Goal: Task Accomplishment & Management: Complete application form

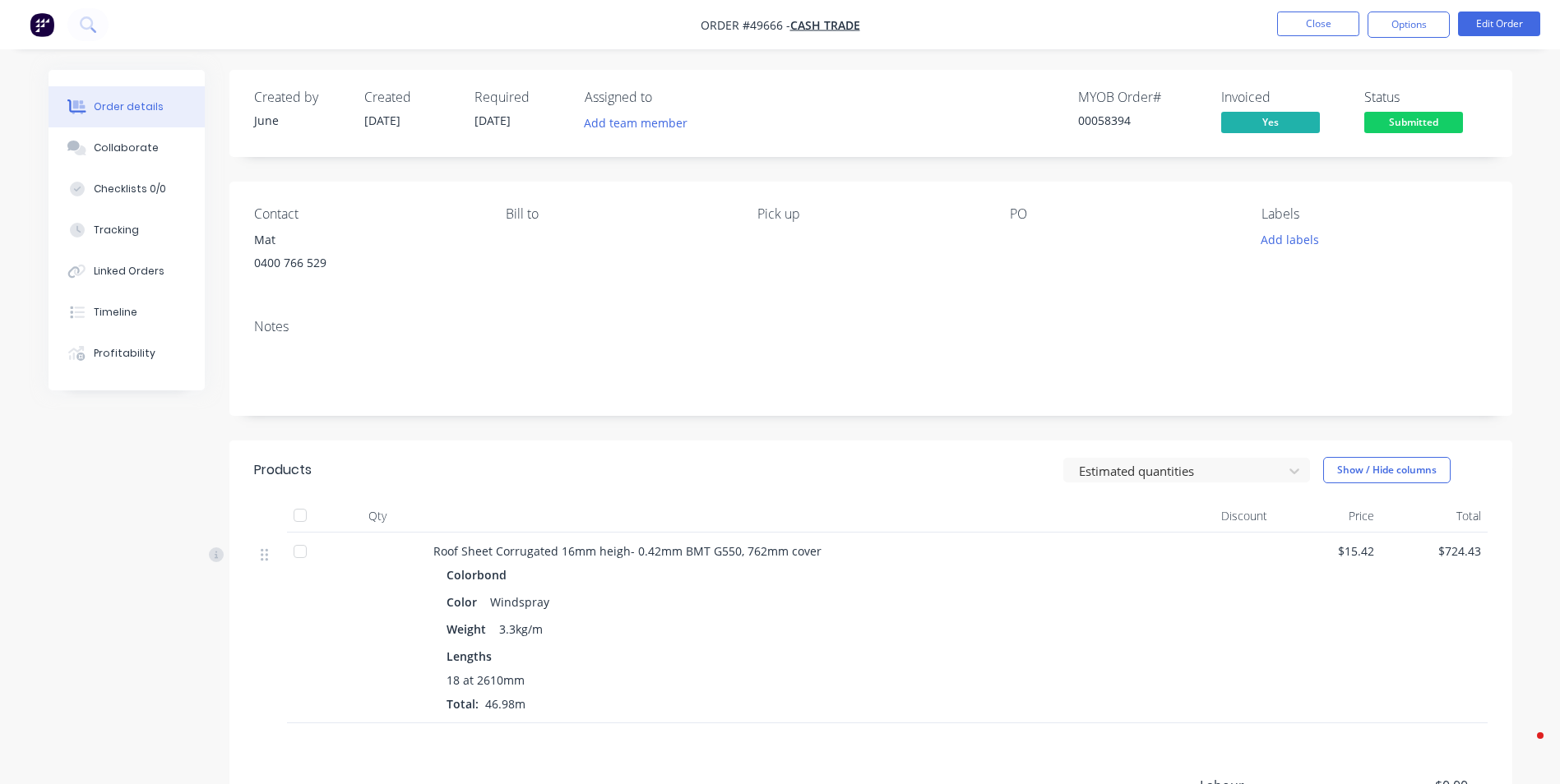
scroll to position [113, 0]
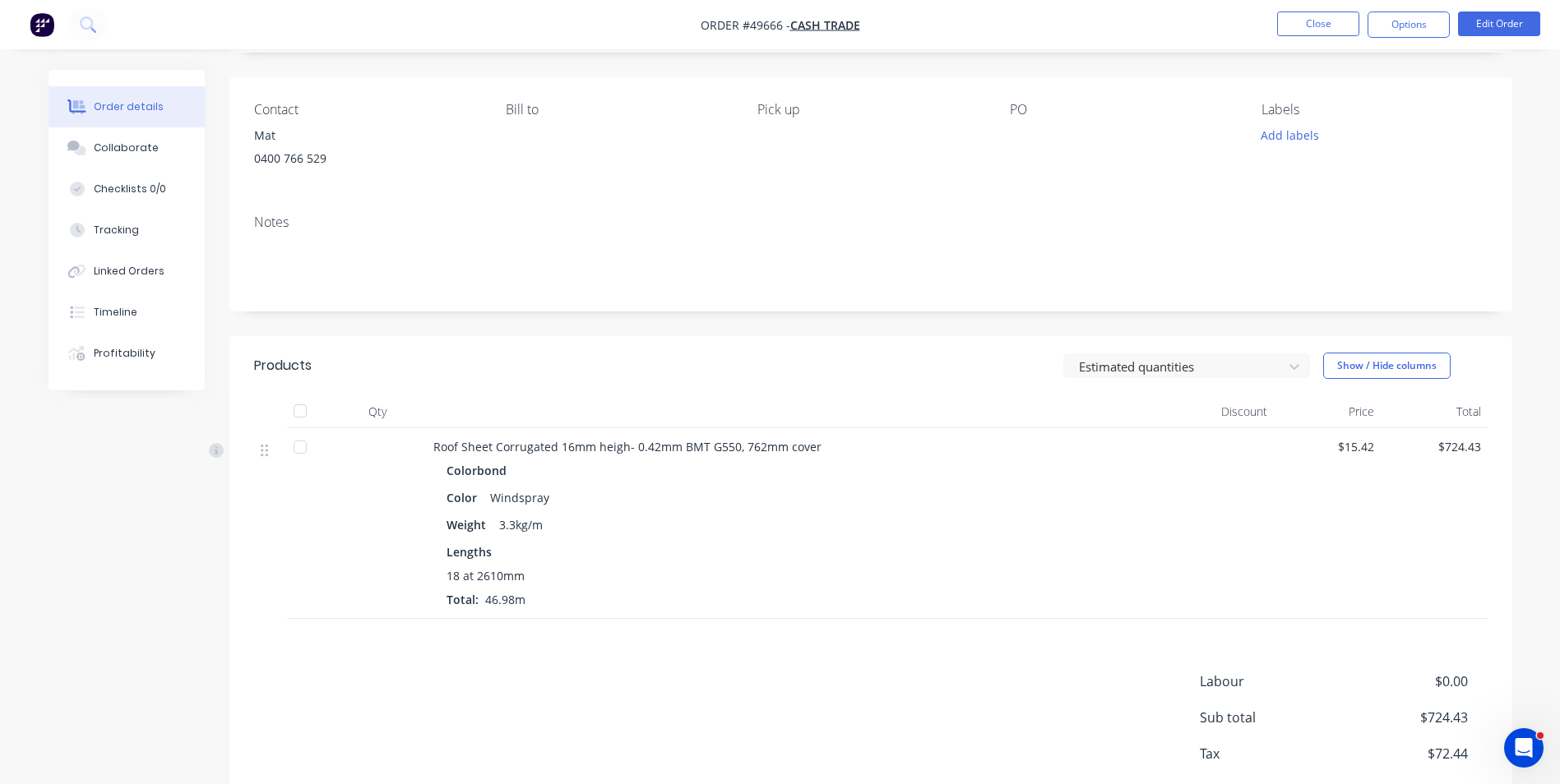
click at [752, 396] on div "Created by June Created [DATE] Required [DATE] Assigned to Add team member MYOB…" at bounding box center [871, 408] width 1283 height 886
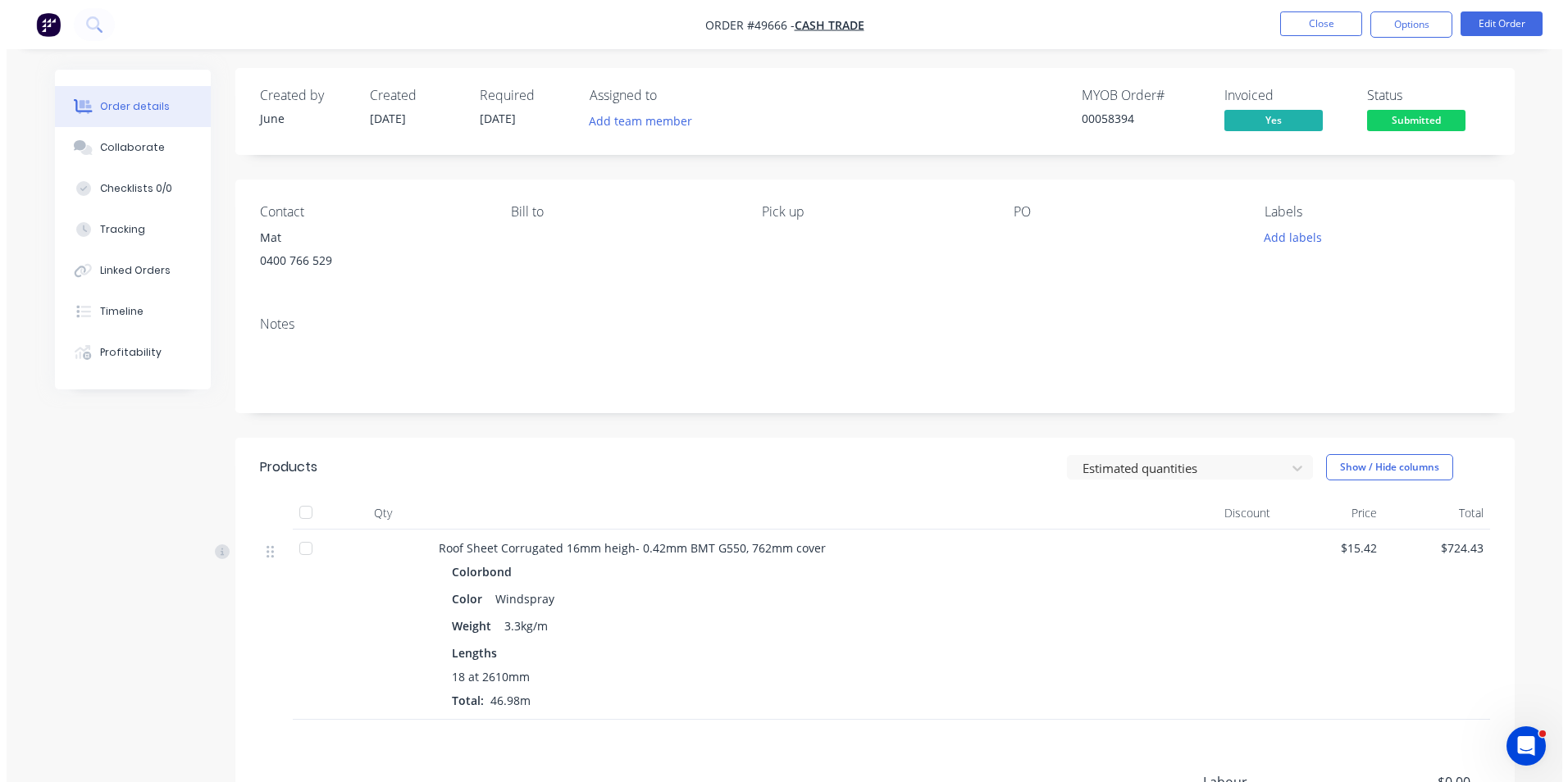
scroll to position [0, 0]
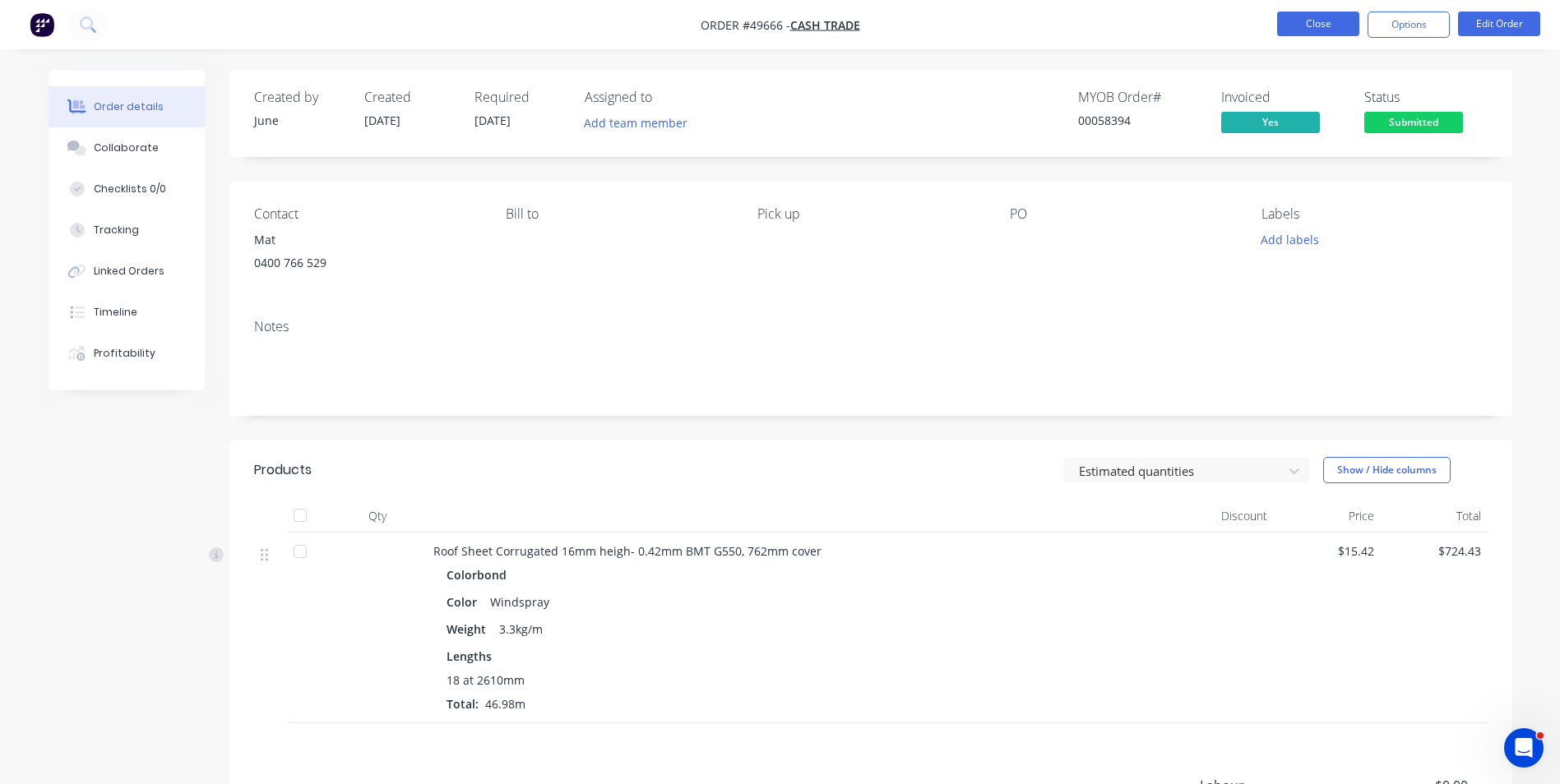
click at [1291, 14] on button "Close" at bounding box center [1319, 23] width 82 height 24
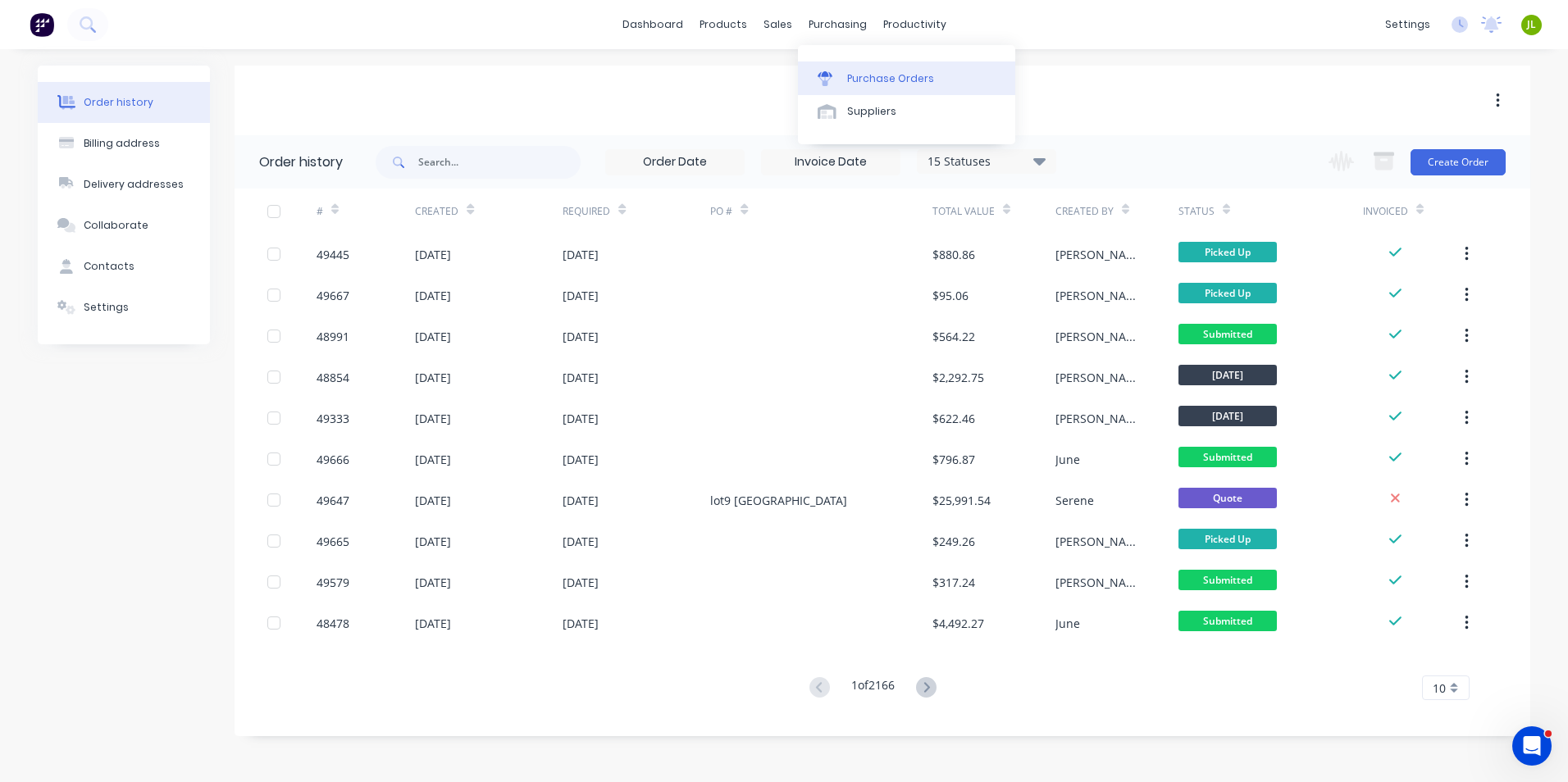
click at [851, 84] on div "Purchase Orders" at bounding box center [890, 78] width 87 height 14
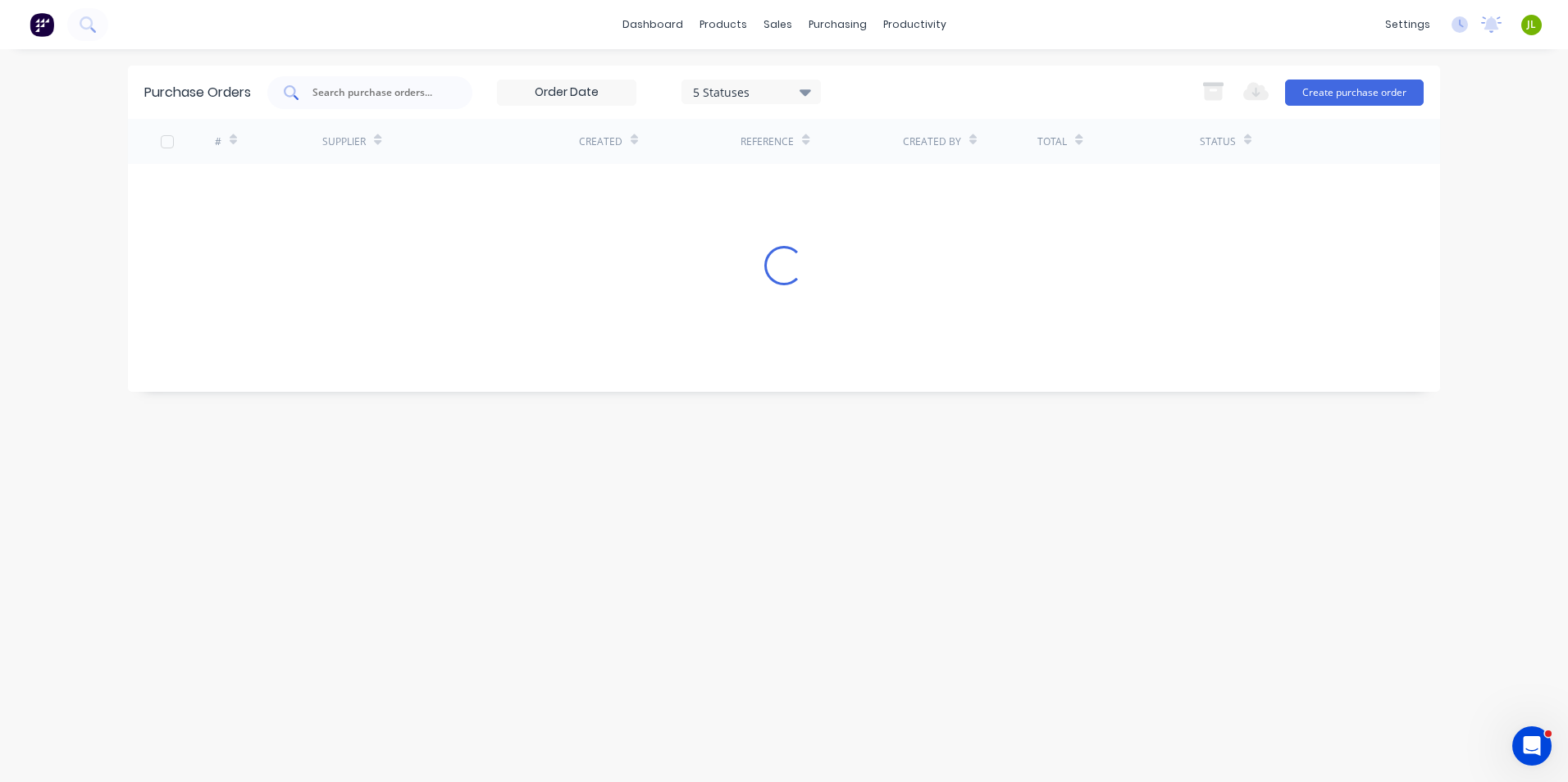
click at [334, 89] on input "text" at bounding box center [379, 92] width 136 height 16
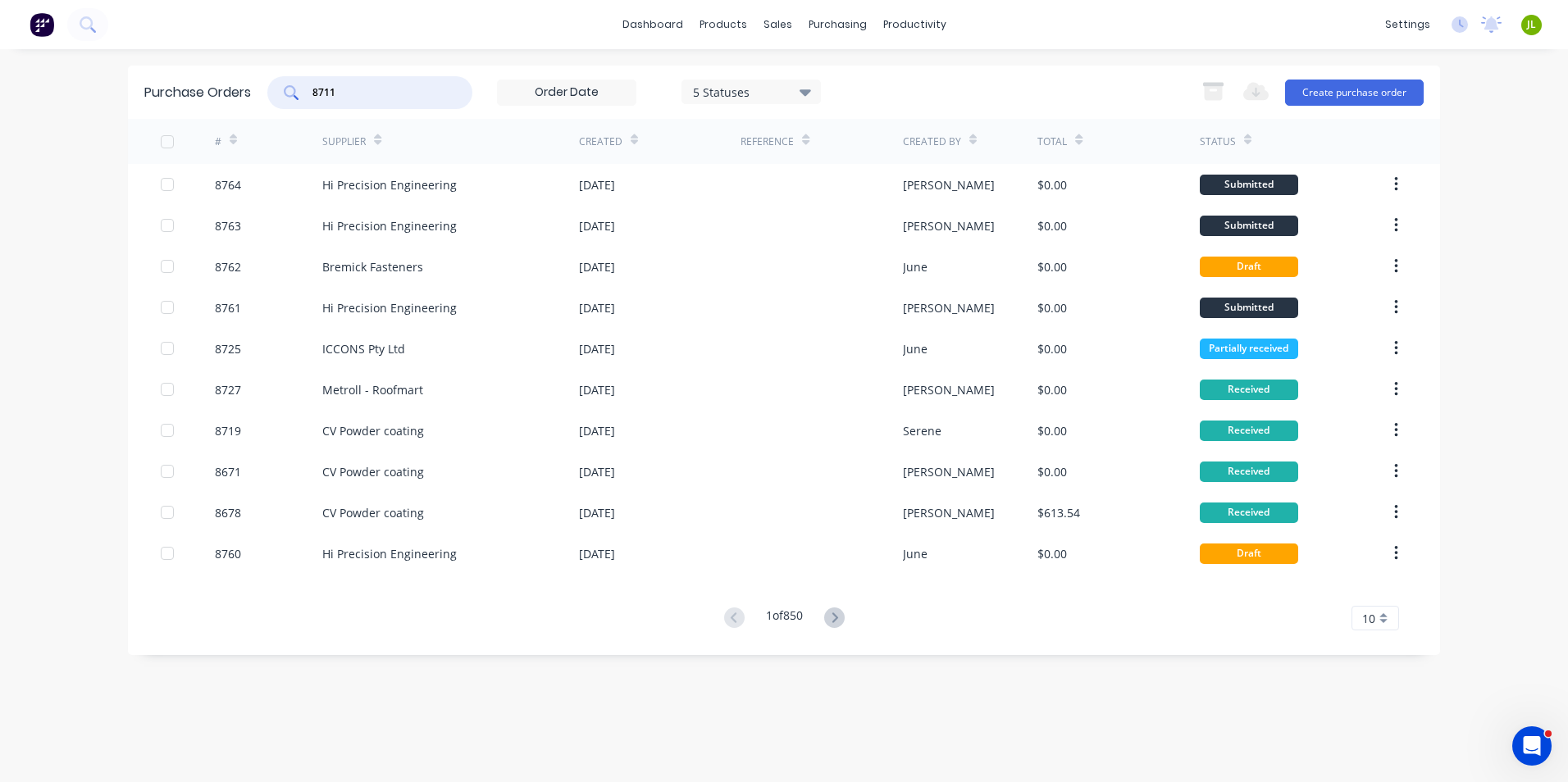
type input "8711"
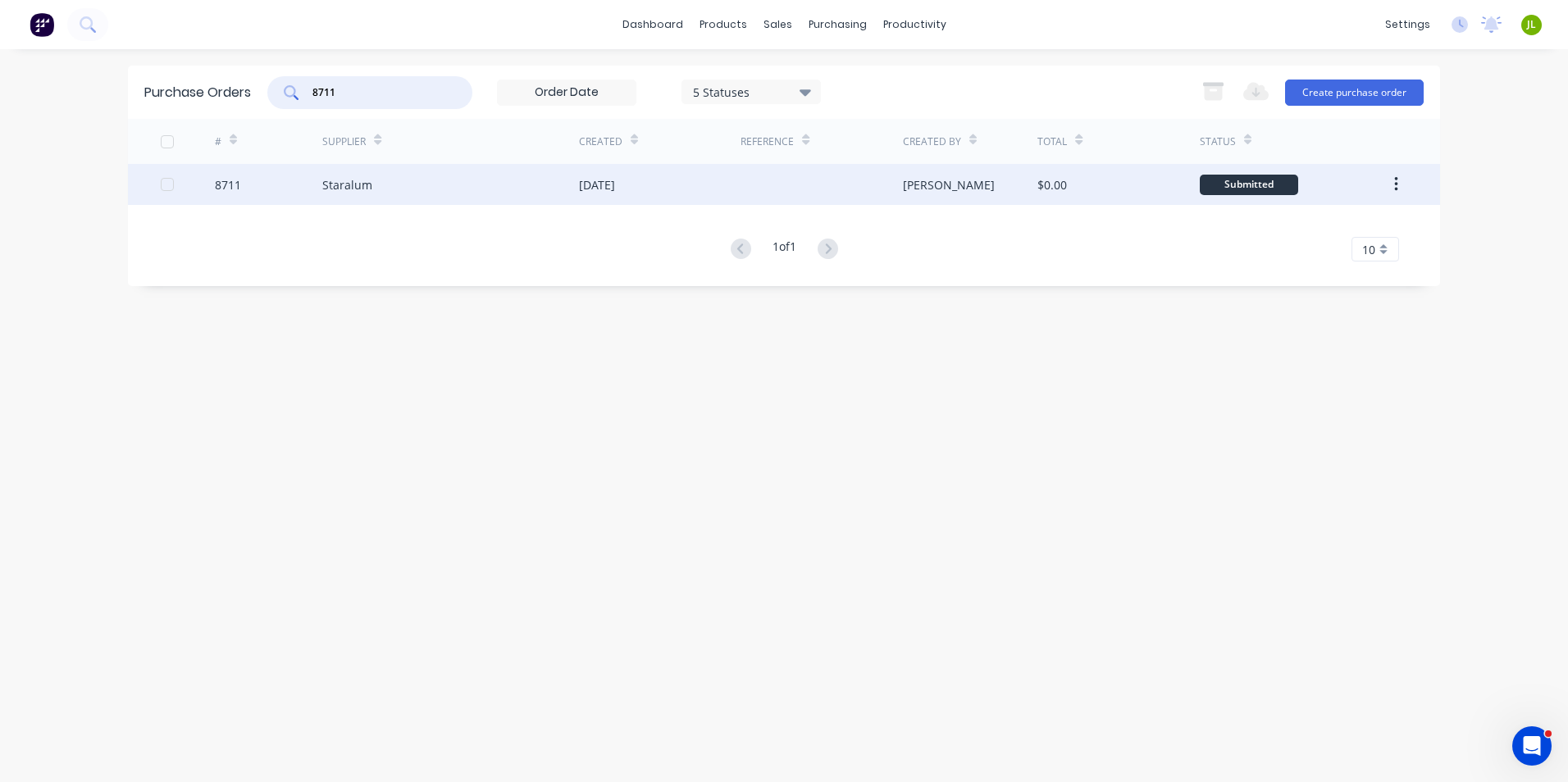
click at [645, 199] on div "[DATE]" at bounding box center [659, 185] width 161 height 41
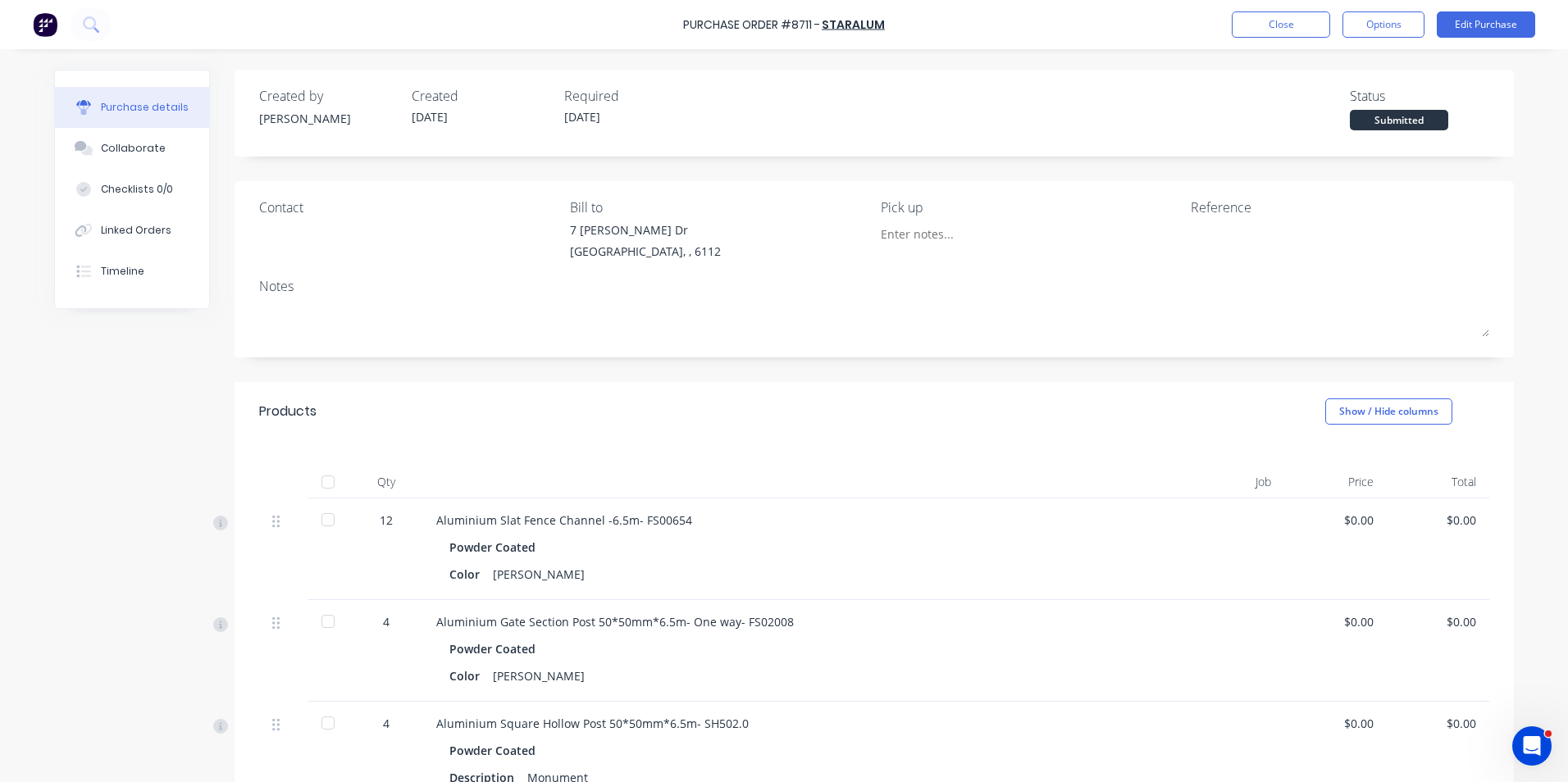
click at [325, 523] on div at bounding box center [328, 520] width 33 height 33
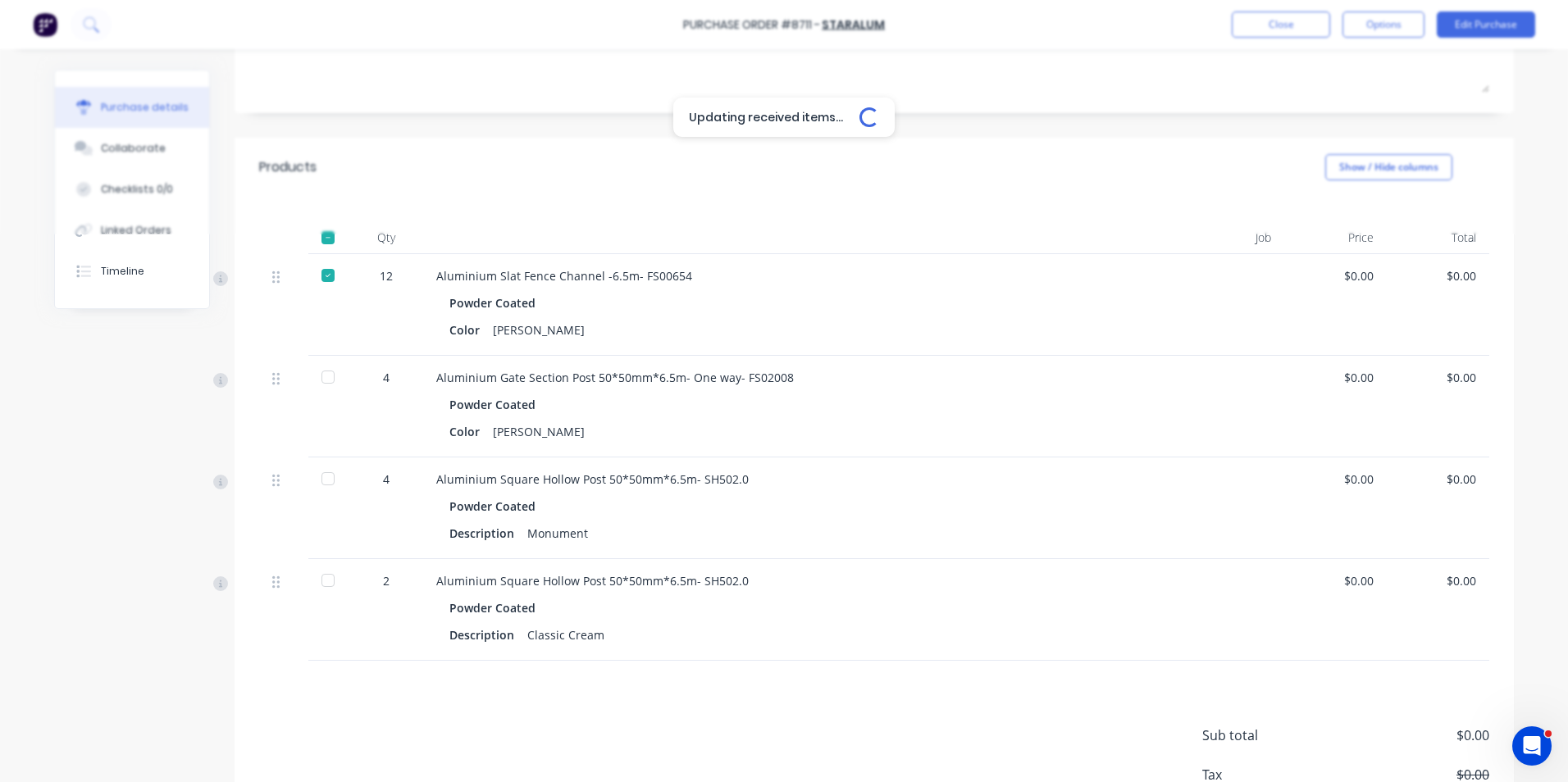
scroll to position [246, 0]
drag, startPoint x: 327, startPoint y: 566, endPoint x: 327, endPoint y: 579, distance: 13.0
click at [327, 578] on div at bounding box center [328, 579] width 33 height 33
click at [974, 620] on div "Powder Coated Description Classic Cream" at bounding box center [792, 620] width 711 height 51
click at [1311, 28] on button "Close" at bounding box center [1281, 24] width 99 height 26
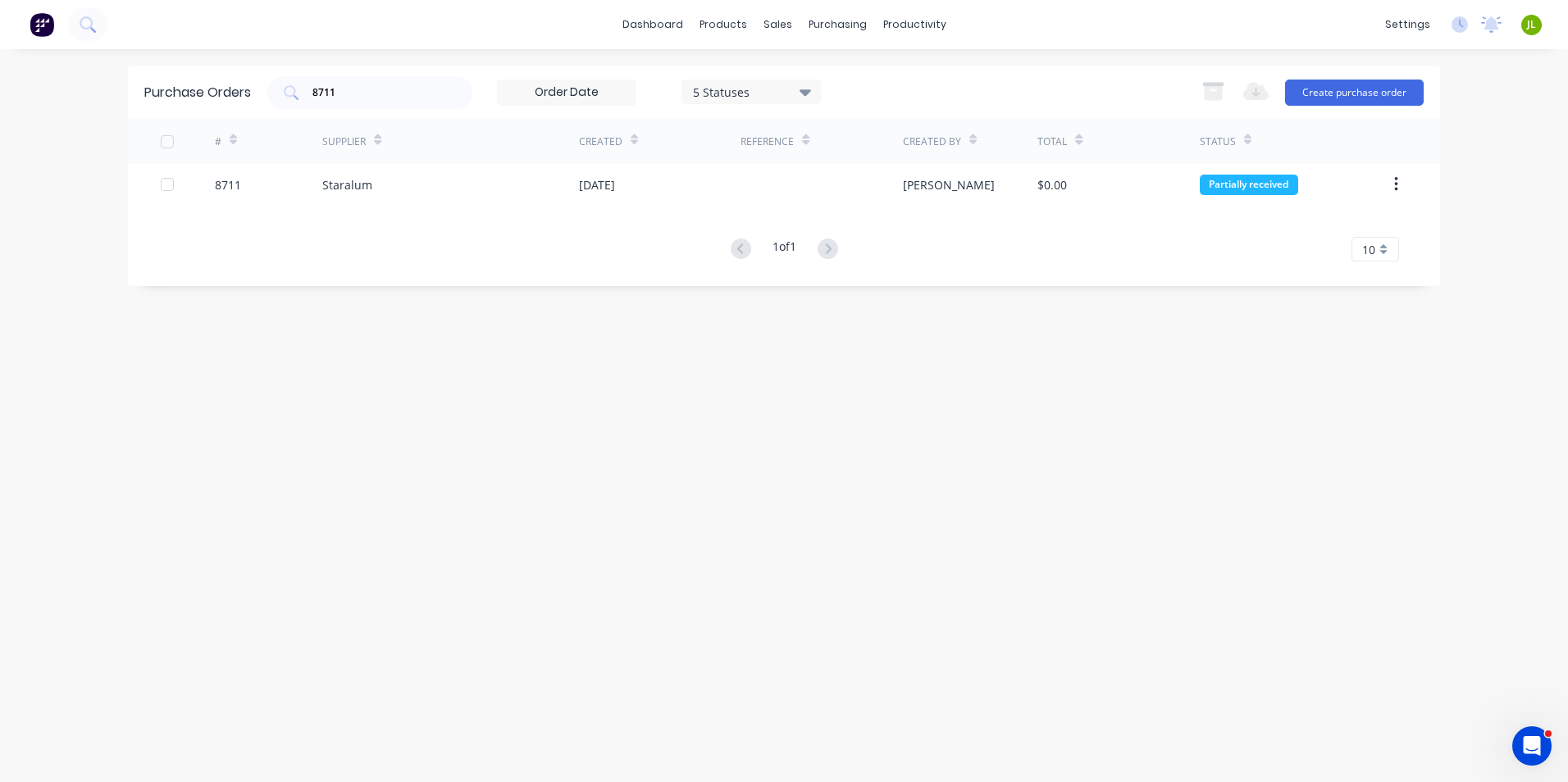
click at [652, 560] on div "Purchase Orders 8711 5 Statuses 5 Statuses Export to Excel (XLSX) Create purcha…" at bounding box center [783, 416] width 1312 height 700
click at [728, 599] on div "Purchase Orders 8711 5 Statuses 5 Statuses Export to Excel (XLSX) Create purcha…" at bounding box center [783, 416] width 1312 height 700
click at [800, 113] on link "Customers" at bounding box center [863, 111] width 218 height 33
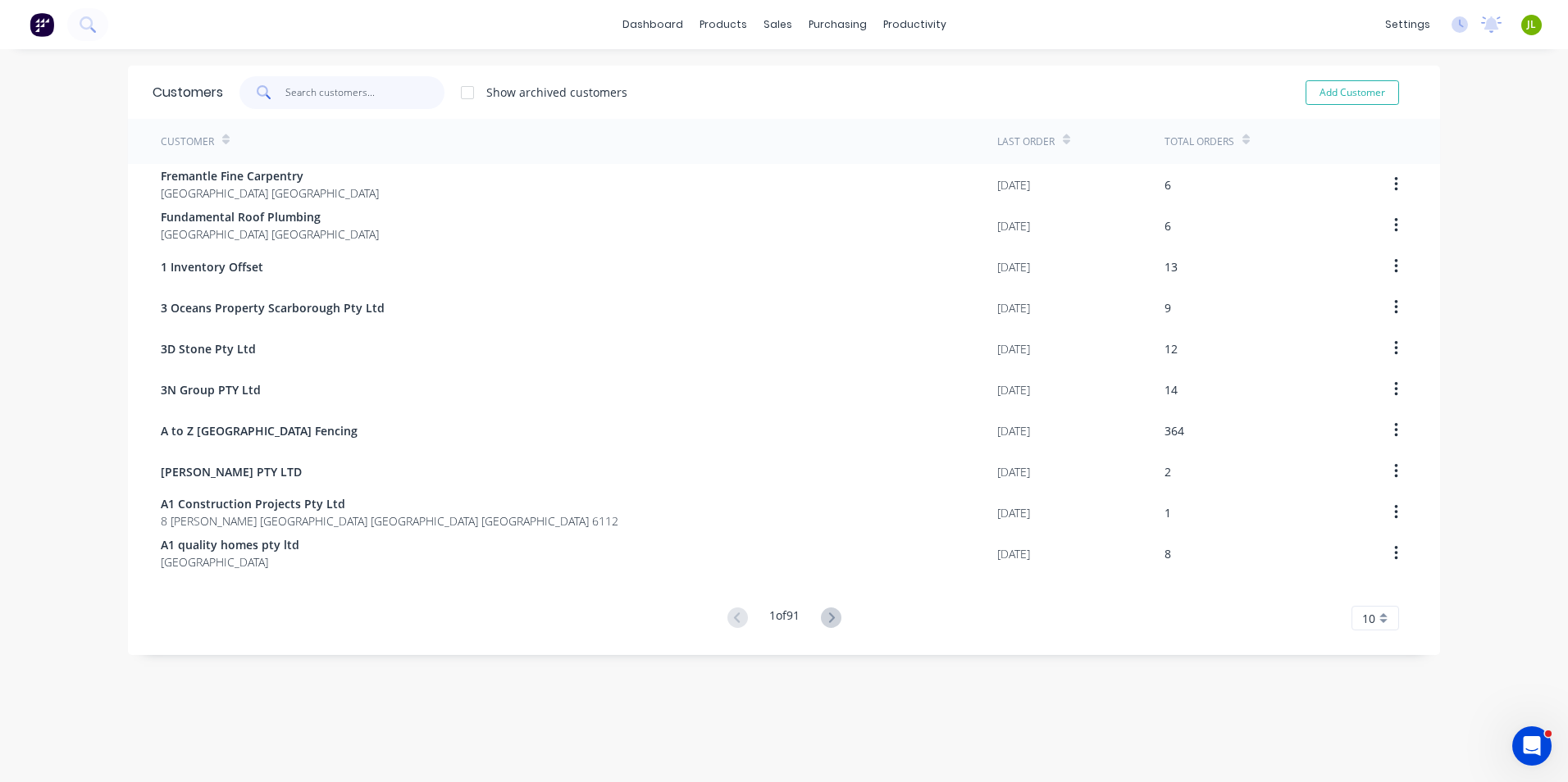
click at [369, 100] on input "text" at bounding box center [364, 93] width 160 height 33
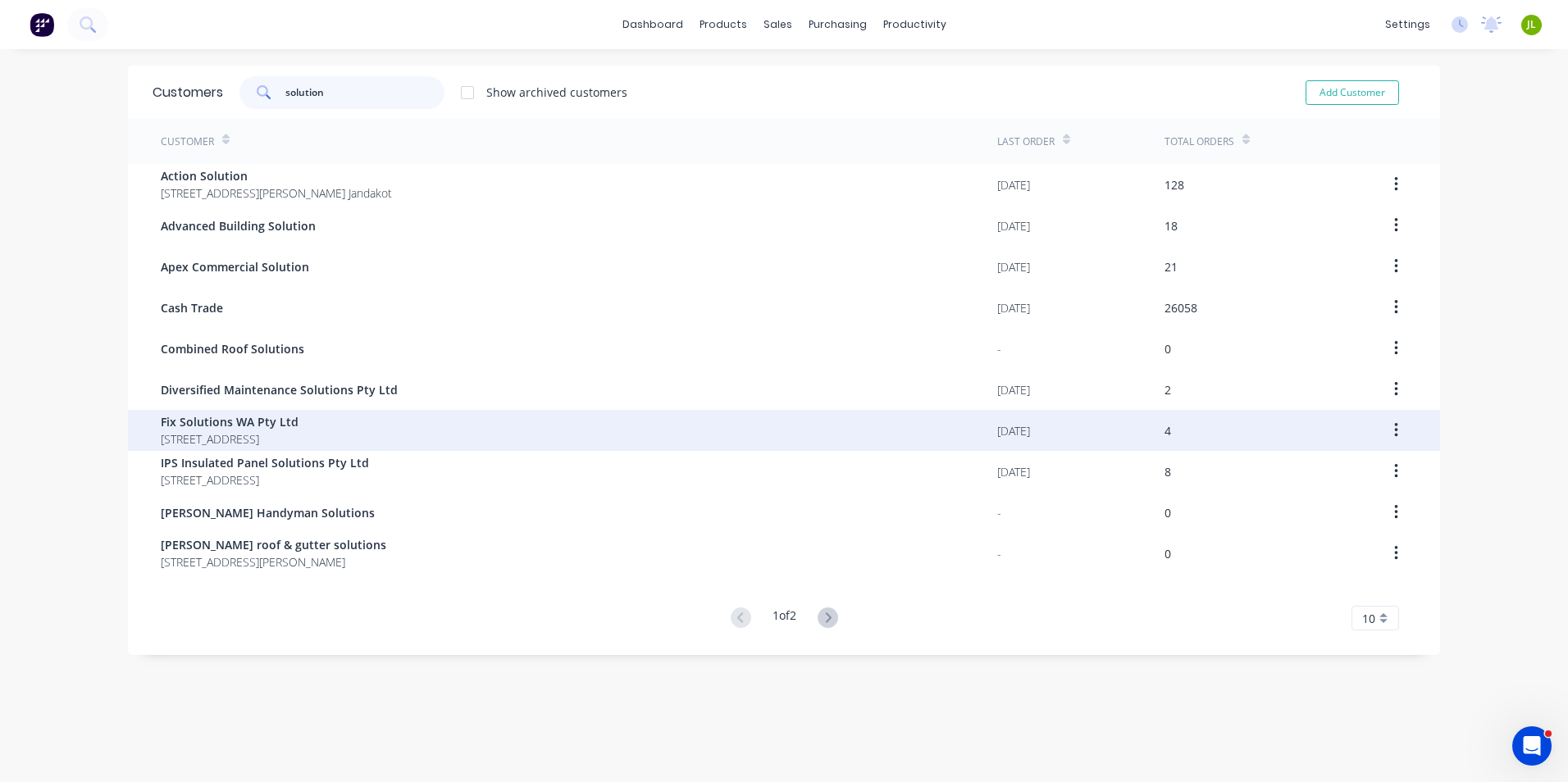
type input "solution"
click at [410, 425] on div "Fix Solutions WA Pty Ltd 24 Yule st Madddington WA 6109 Australia" at bounding box center [578, 430] width 836 height 41
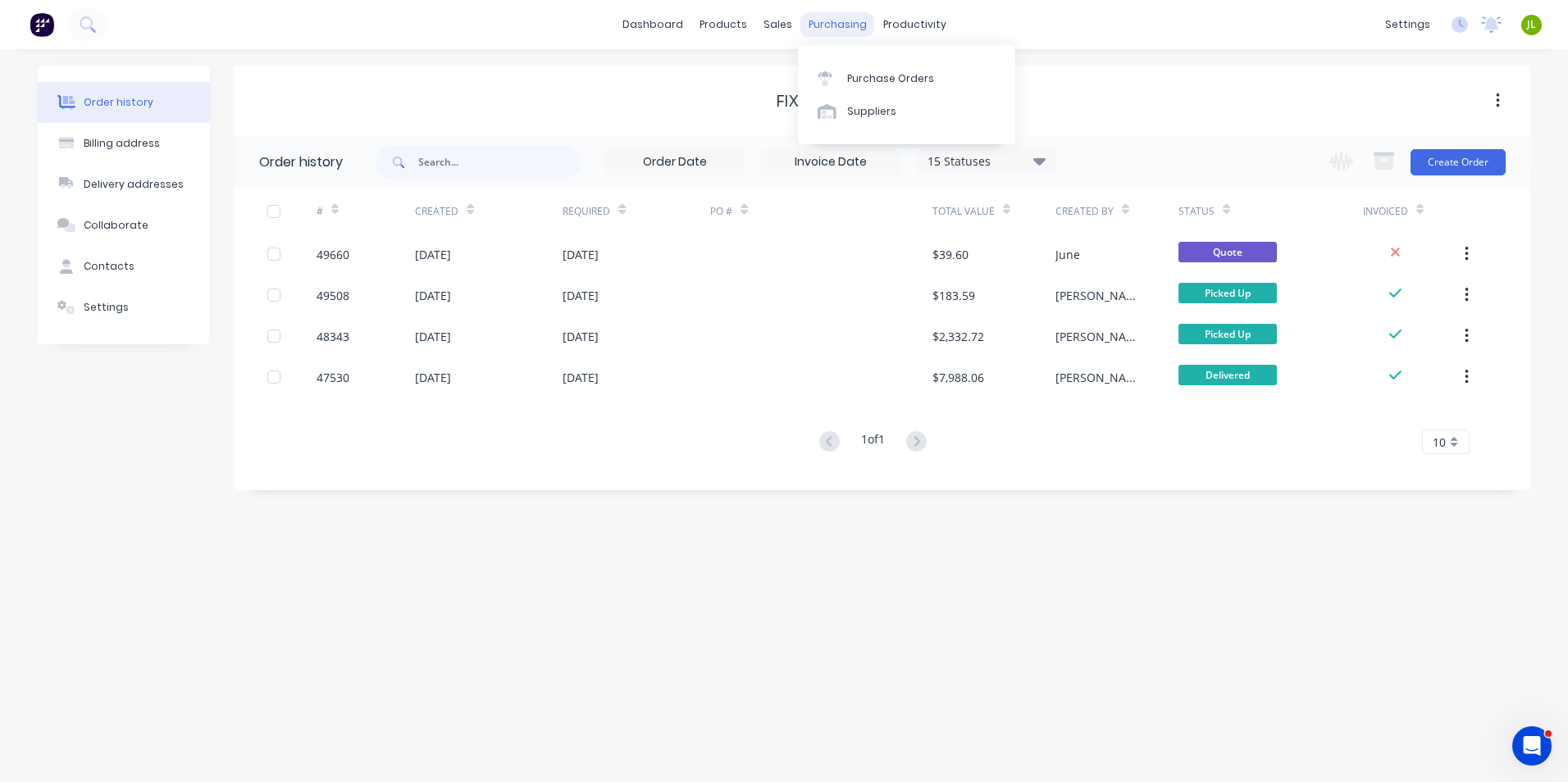
click at [835, 19] on div "purchasing" at bounding box center [837, 24] width 74 height 24
click at [848, 117] on div "Suppliers" at bounding box center [871, 111] width 49 height 14
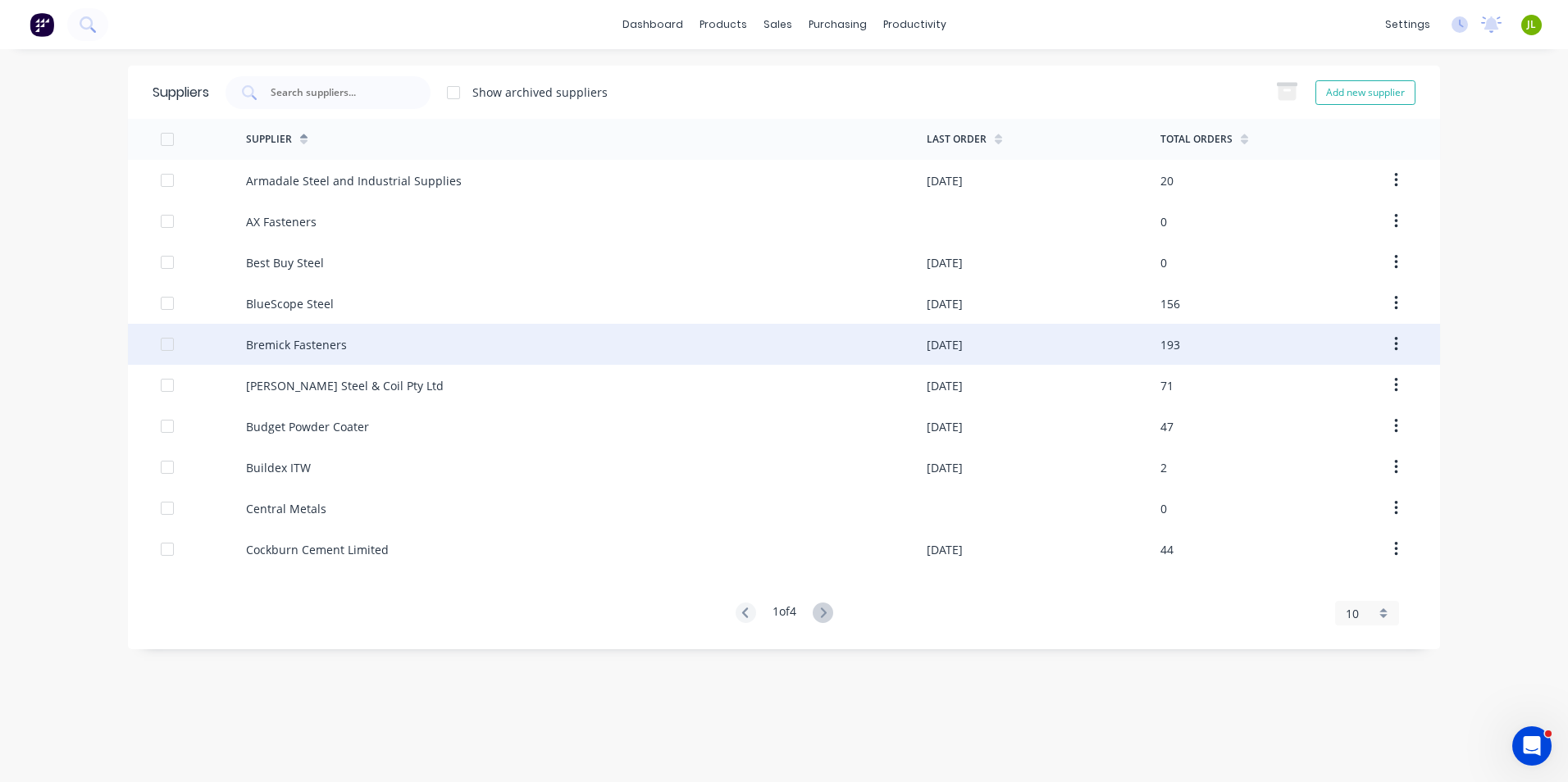
click at [330, 333] on div "Bremick Fasteners" at bounding box center [587, 344] width 681 height 41
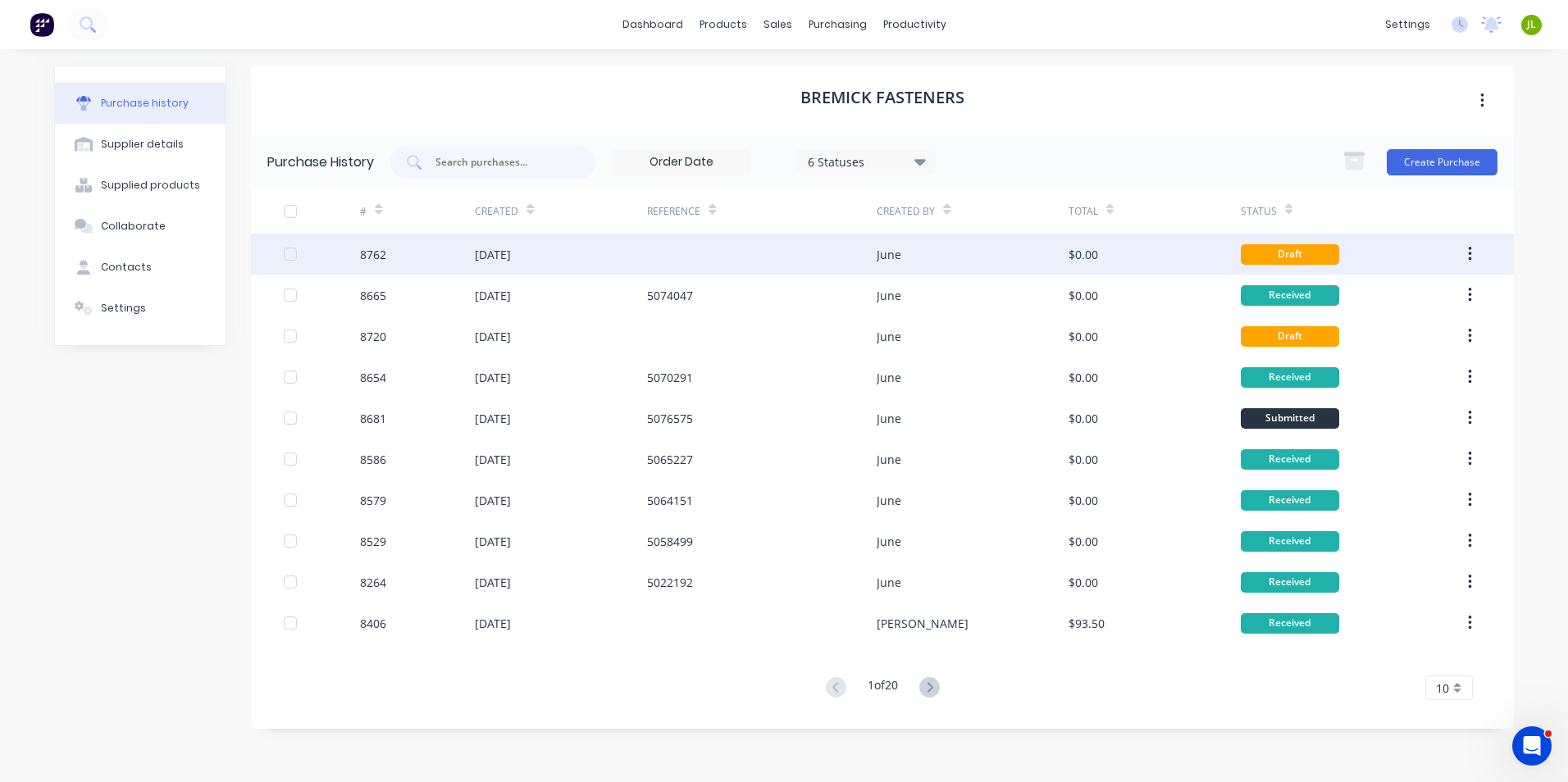
click at [1149, 258] on div "$0.00" at bounding box center [1154, 254] width 172 height 41
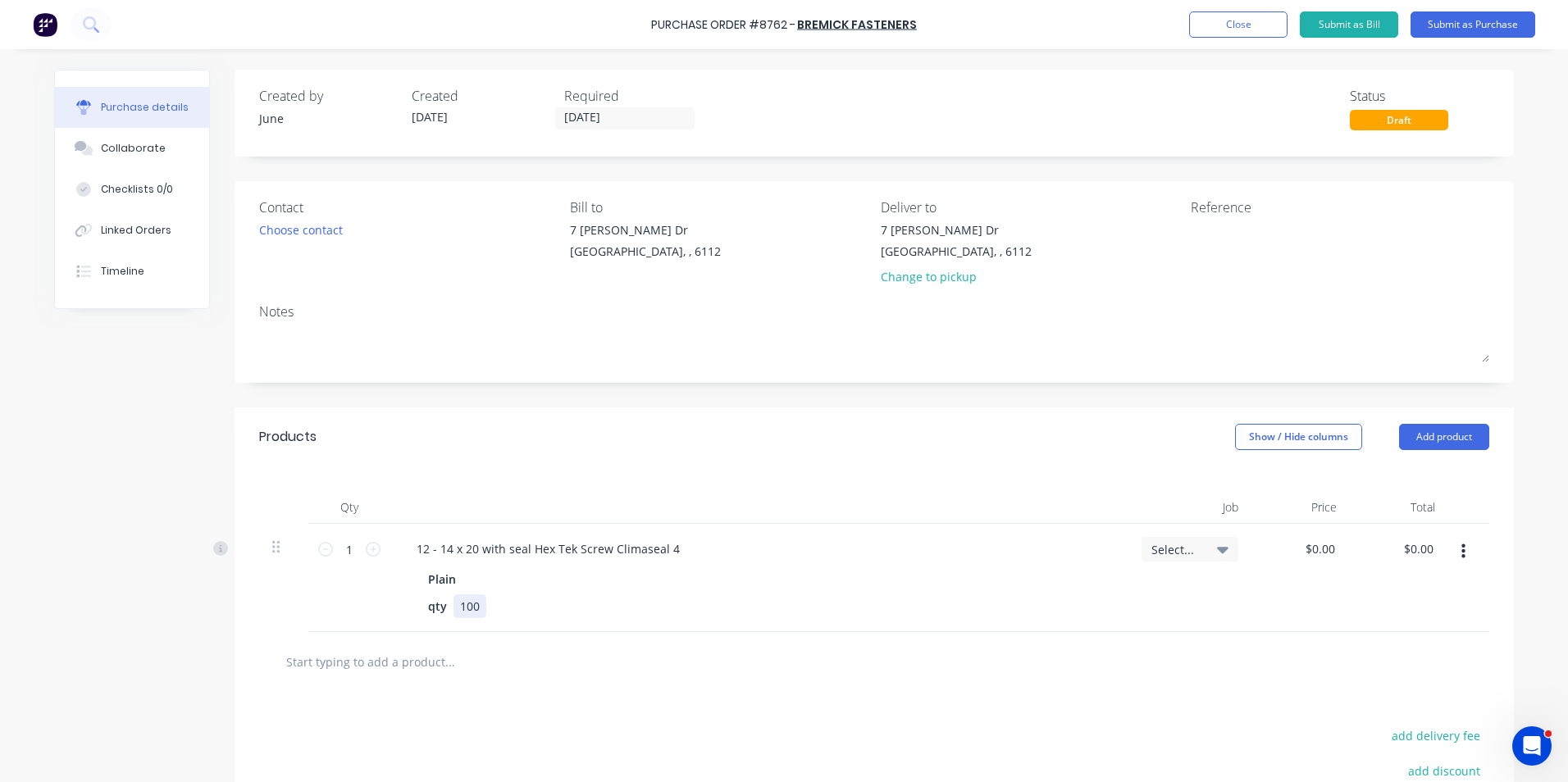
click at [674, 593] on div "Plain qty 100" at bounding box center [759, 593] width 711 height 51
click at [1209, 33] on button "Close" at bounding box center [1238, 24] width 99 height 26
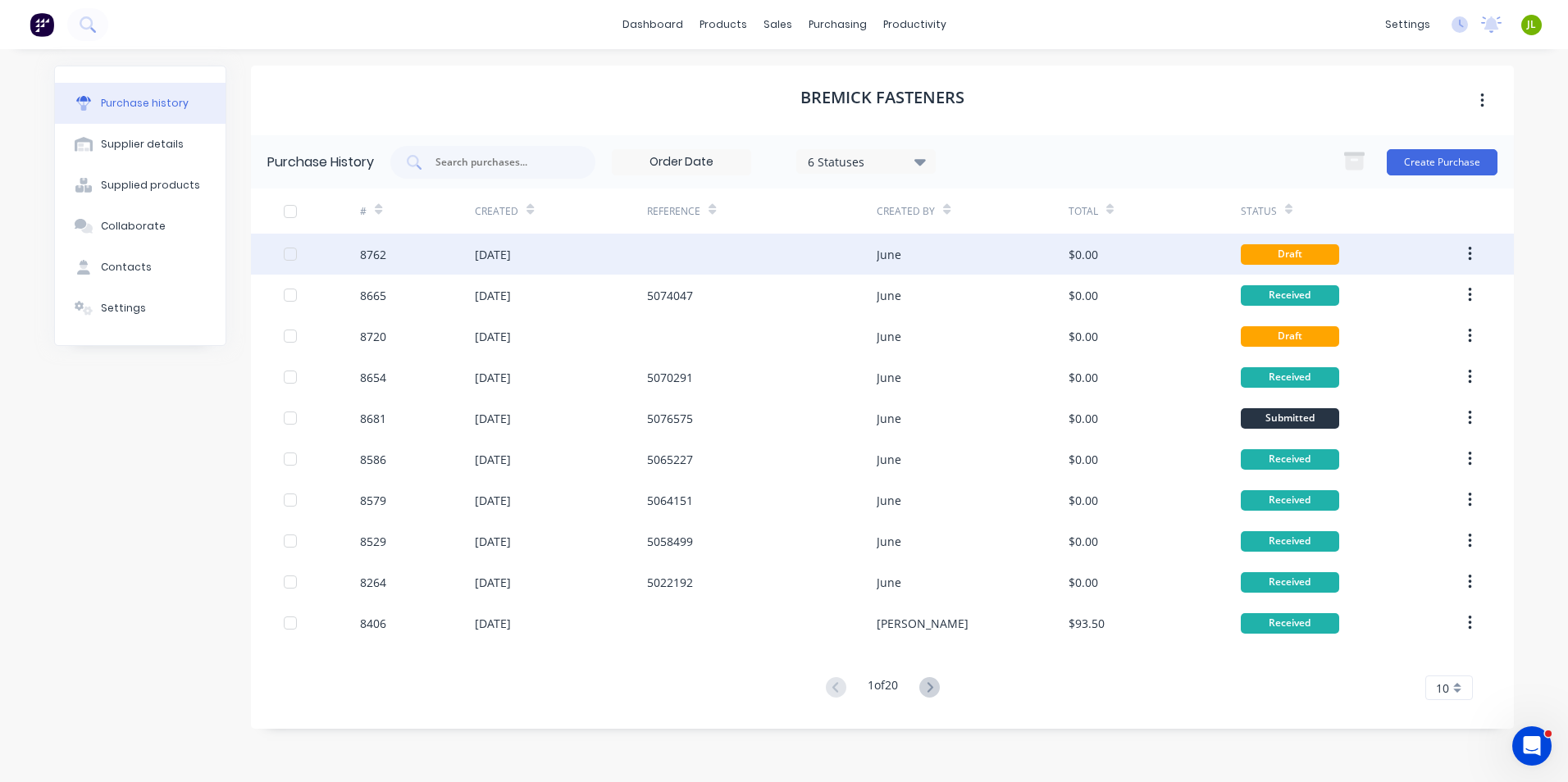
click at [803, 252] on div at bounding box center [762, 254] width 230 height 41
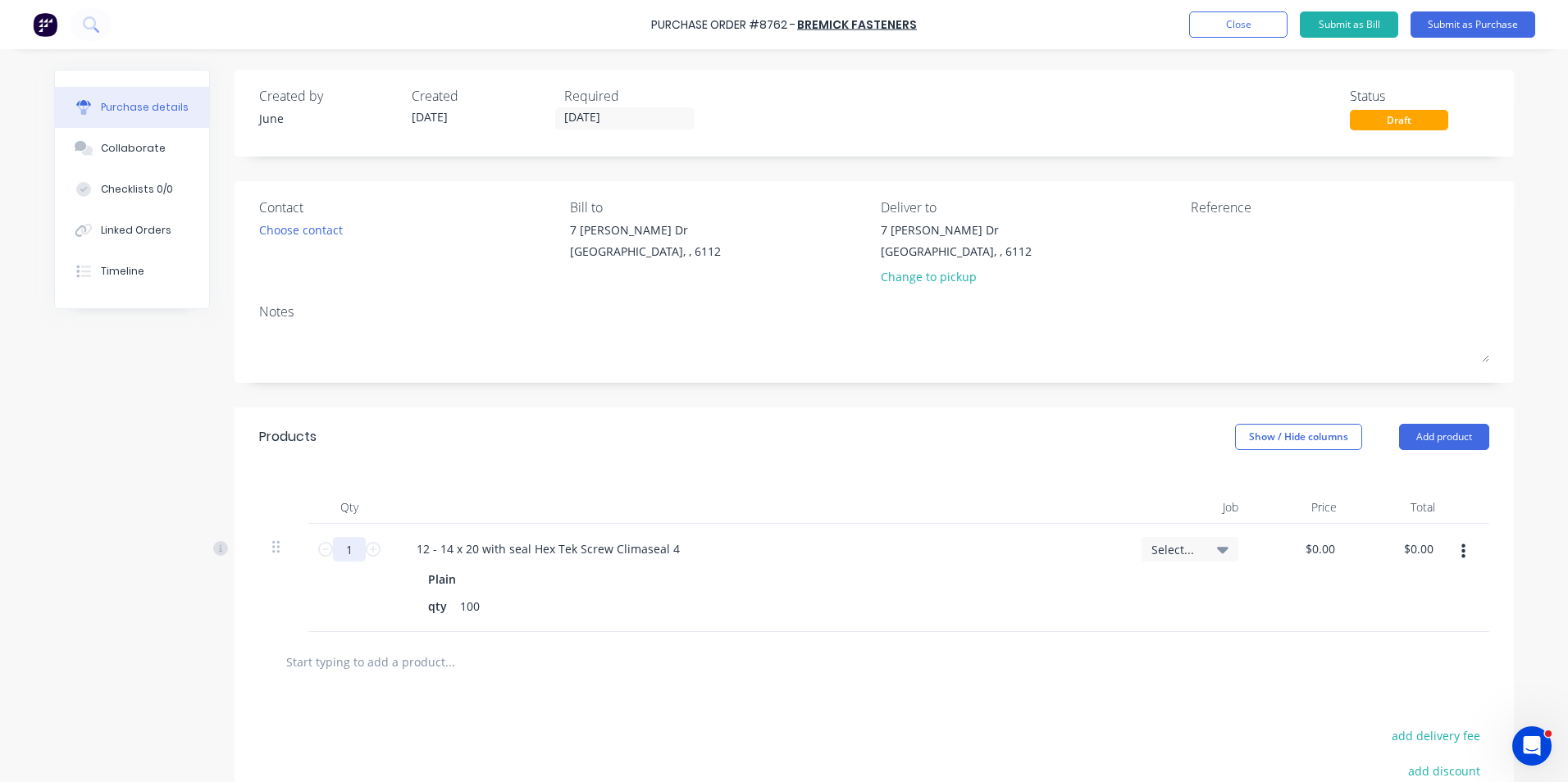
click at [333, 549] on input "1" at bounding box center [349, 549] width 33 height 24
type input "0"
type input "20"
click at [947, 599] on div "qty 100" at bounding box center [756, 606] width 669 height 24
click at [960, 591] on div "Plain qty 100" at bounding box center [759, 593] width 711 height 51
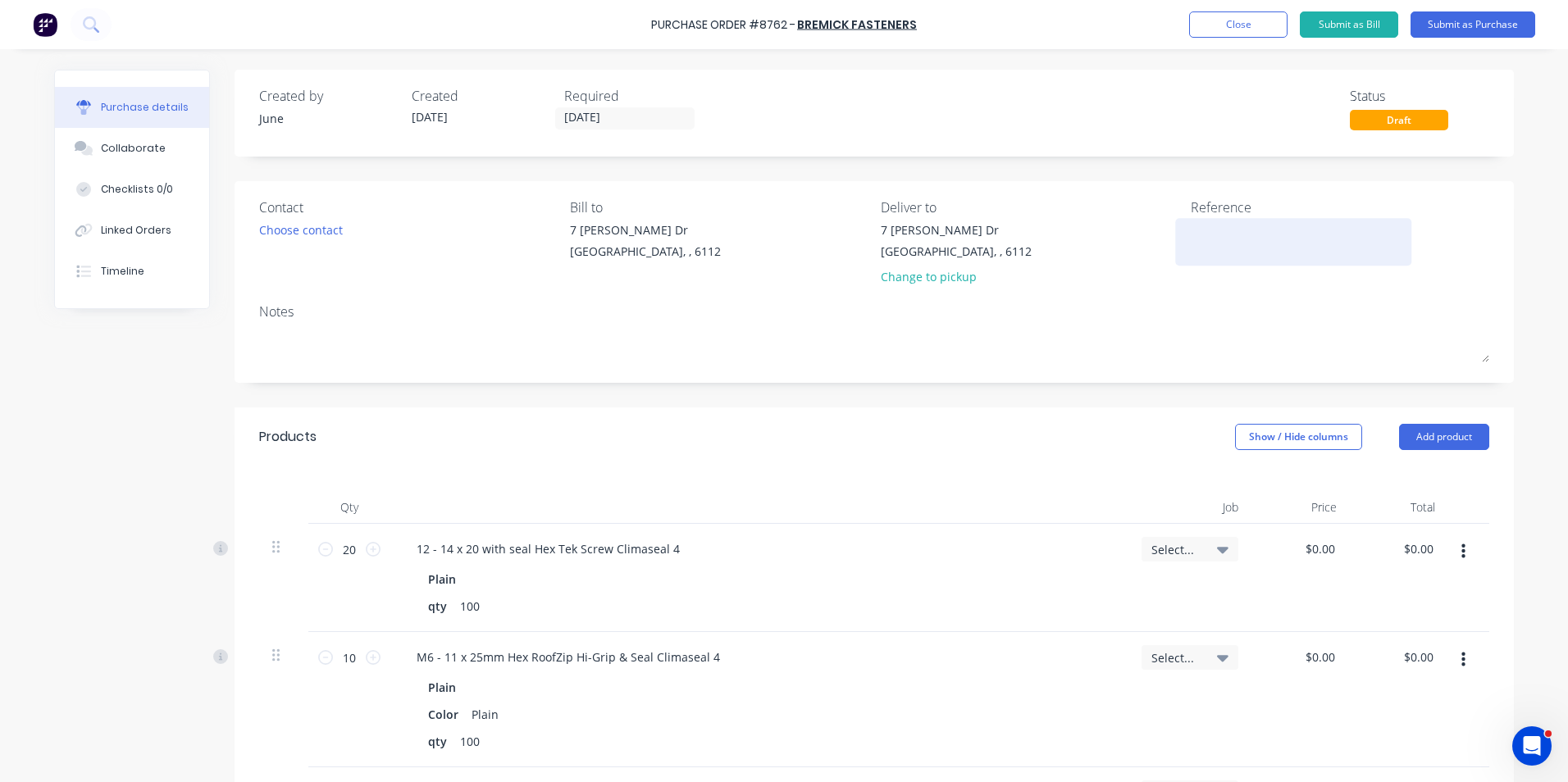
click at [1206, 254] on textarea at bounding box center [1293, 240] width 205 height 37
type textarea "5088993"
click at [1099, 302] on div "Notes" at bounding box center [874, 311] width 1231 height 19
click at [566, 122] on input "[DATE]" at bounding box center [624, 118] width 138 height 20
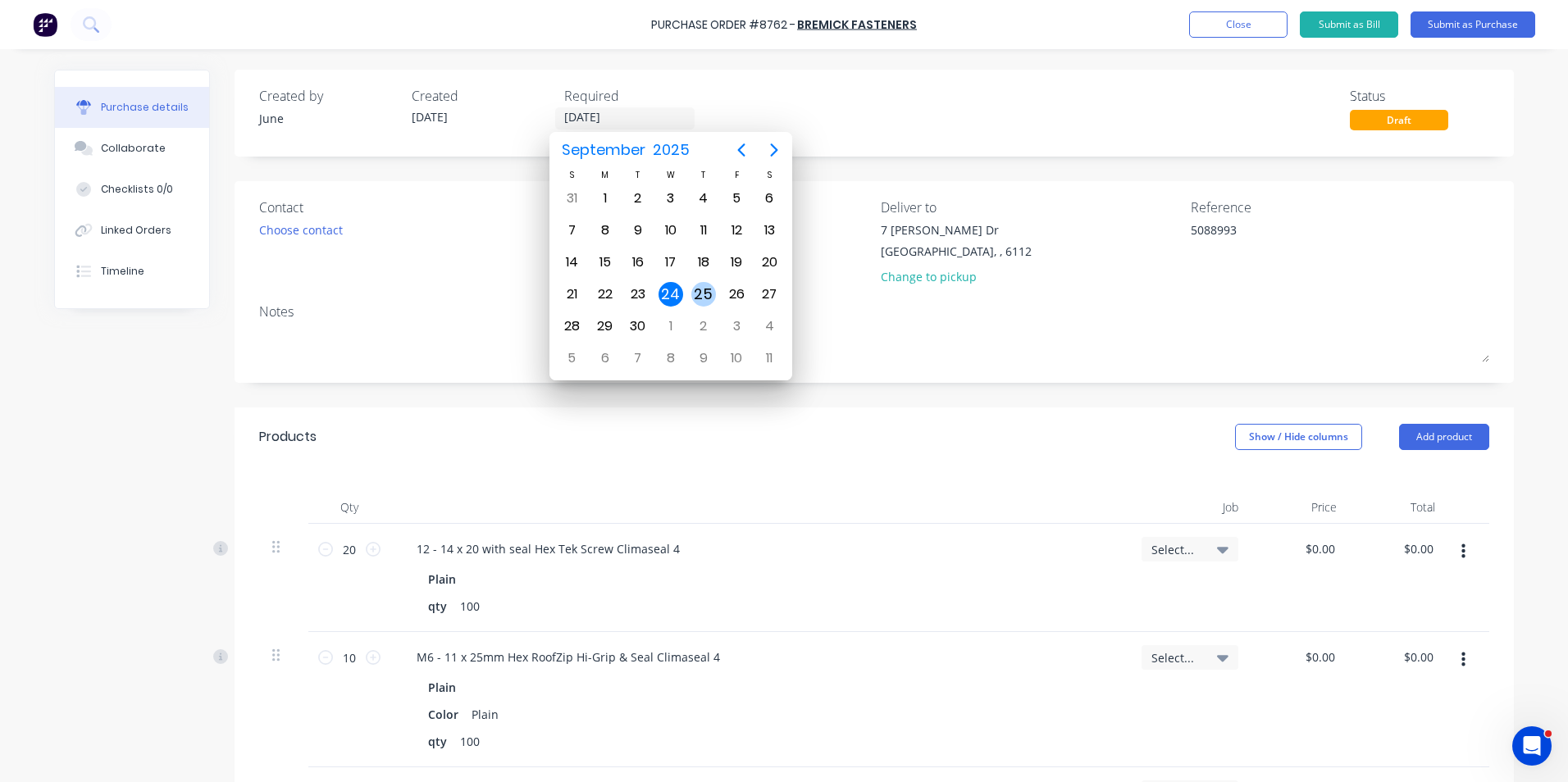
type textarea "x"
click at [698, 297] on div "25" at bounding box center [703, 294] width 24 height 24
type input "[DATE]"
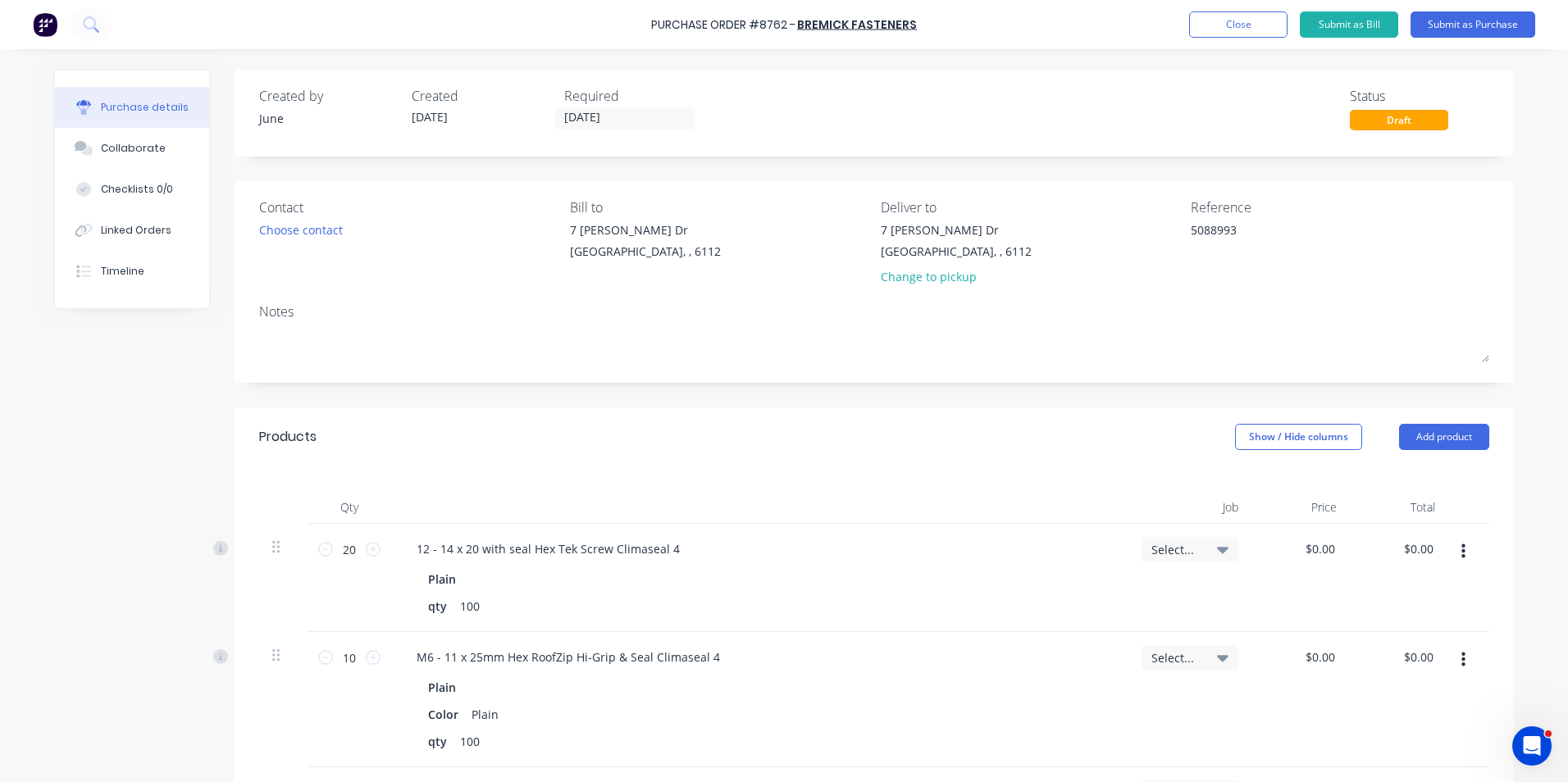
click at [974, 127] on div "Created by June Created [DATE] Required [DATE] Status Draft" at bounding box center [874, 108] width 1231 height 44
click at [1449, 20] on button "Submit as Purchase" at bounding box center [1472, 24] width 125 height 26
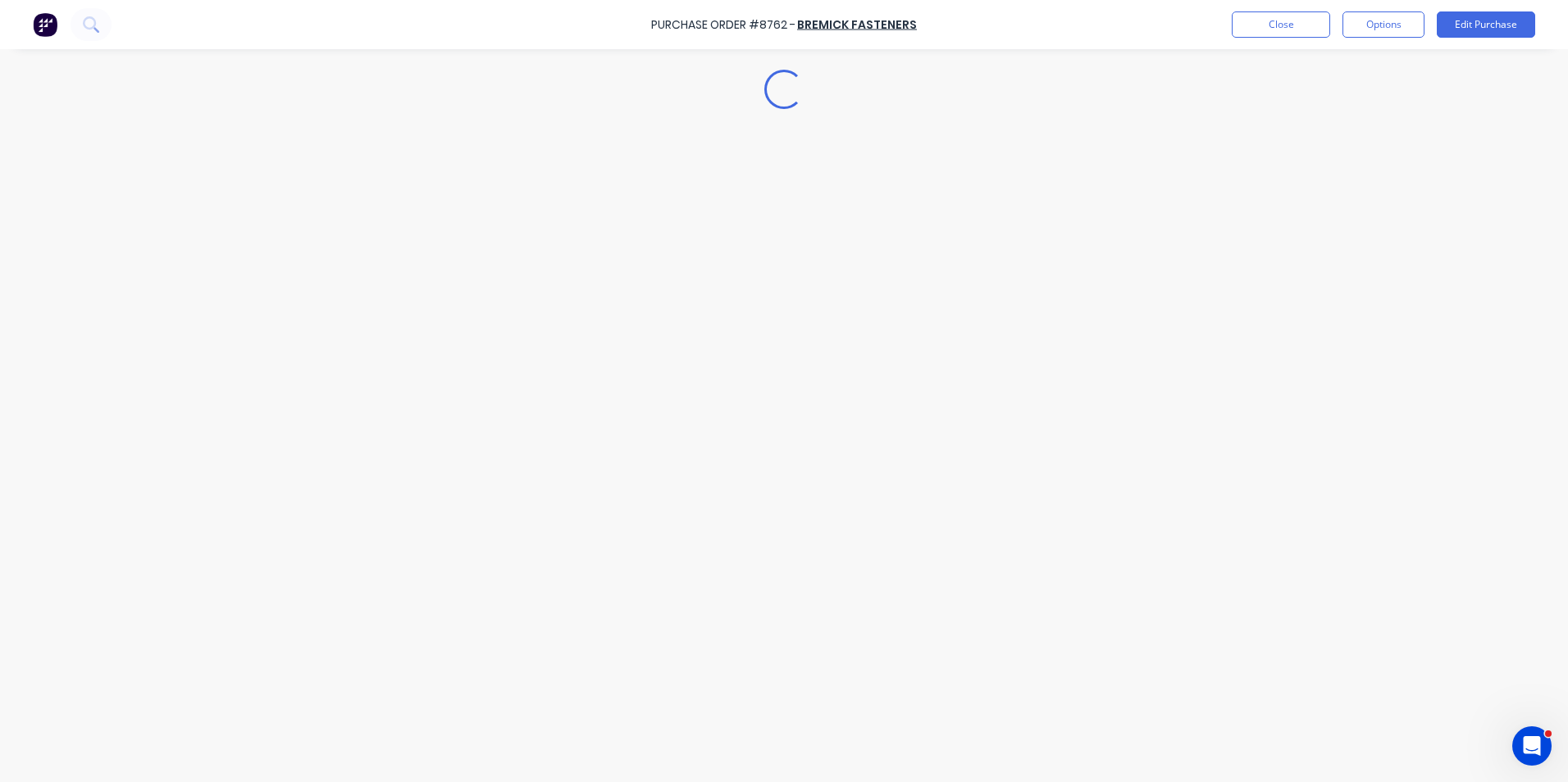
type textarea "x"
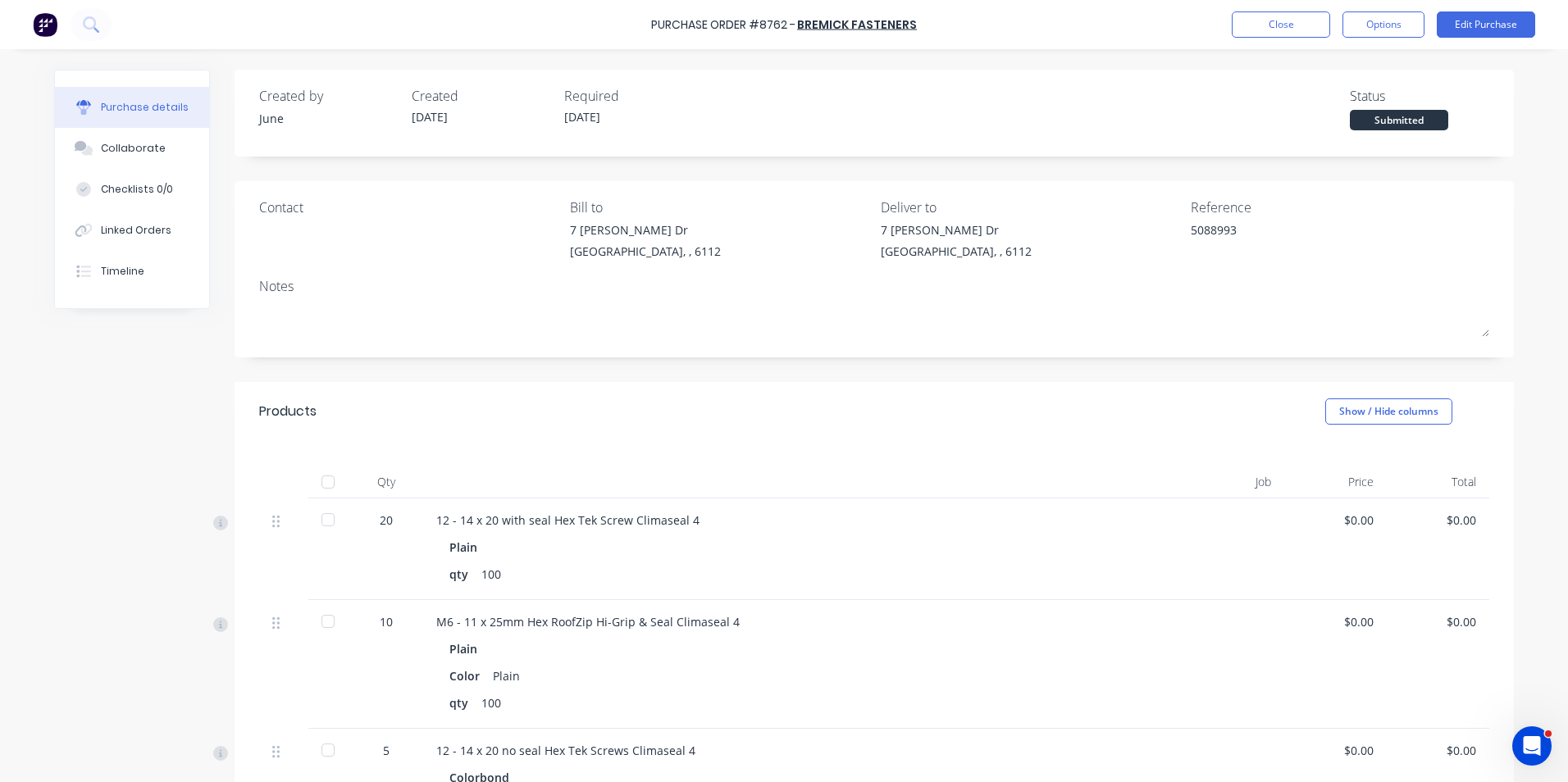
click at [1291, 41] on div "Purchase Order #8762 - Bremick Fasteners Close Options Edit Purchase" at bounding box center [784, 24] width 1568 height 49
click at [1296, 40] on div "Purchase Order #8762 - Bremick Fasteners Close Options Edit Purchase" at bounding box center [784, 24] width 1568 height 49
click at [1305, 32] on button "Close" at bounding box center [1281, 24] width 99 height 26
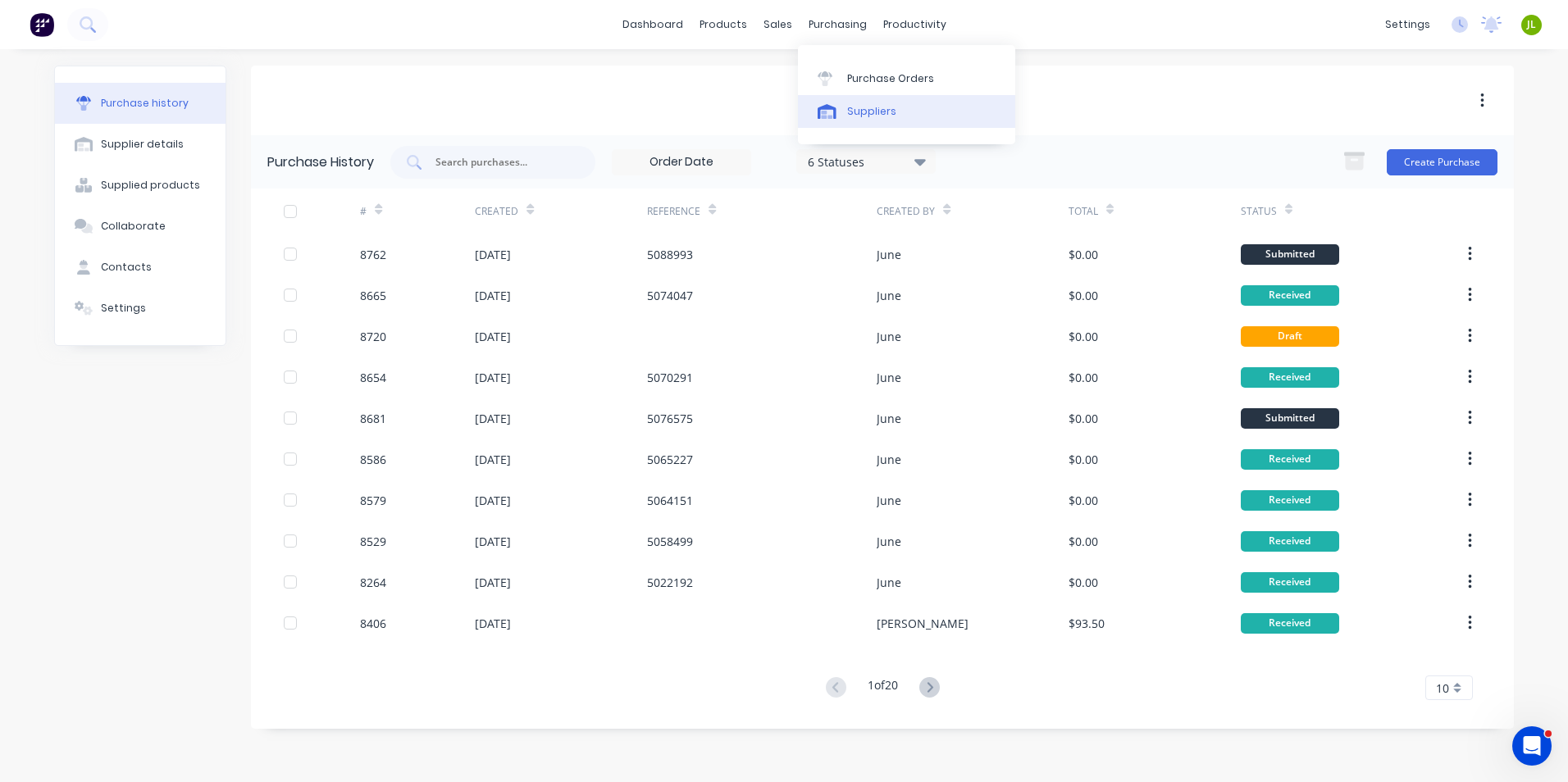
click at [886, 111] on div "Suppliers" at bounding box center [871, 111] width 49 height 14
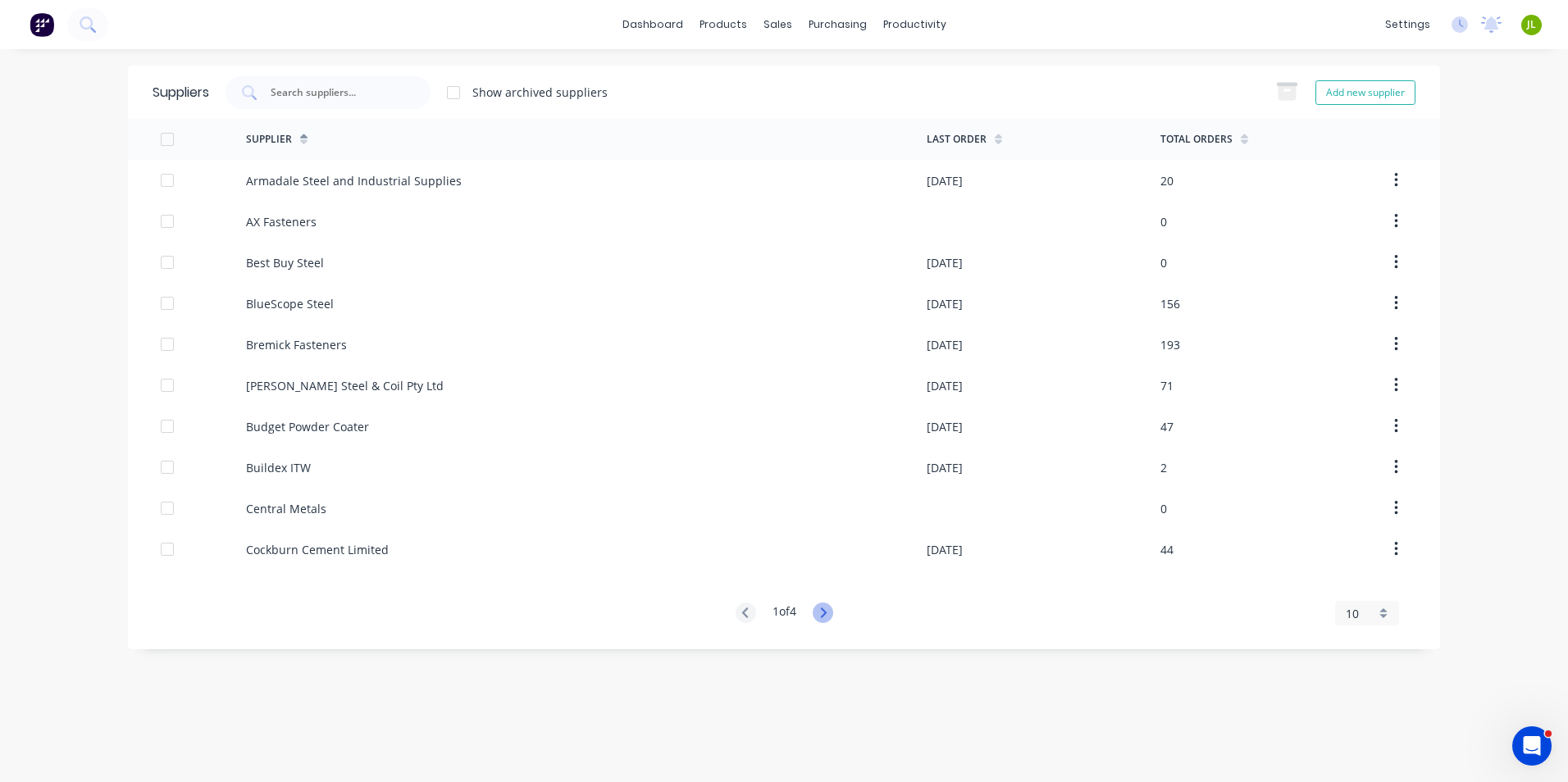
click at [821, 608] on icon at bounding box center [823, 613] width 20 height 20
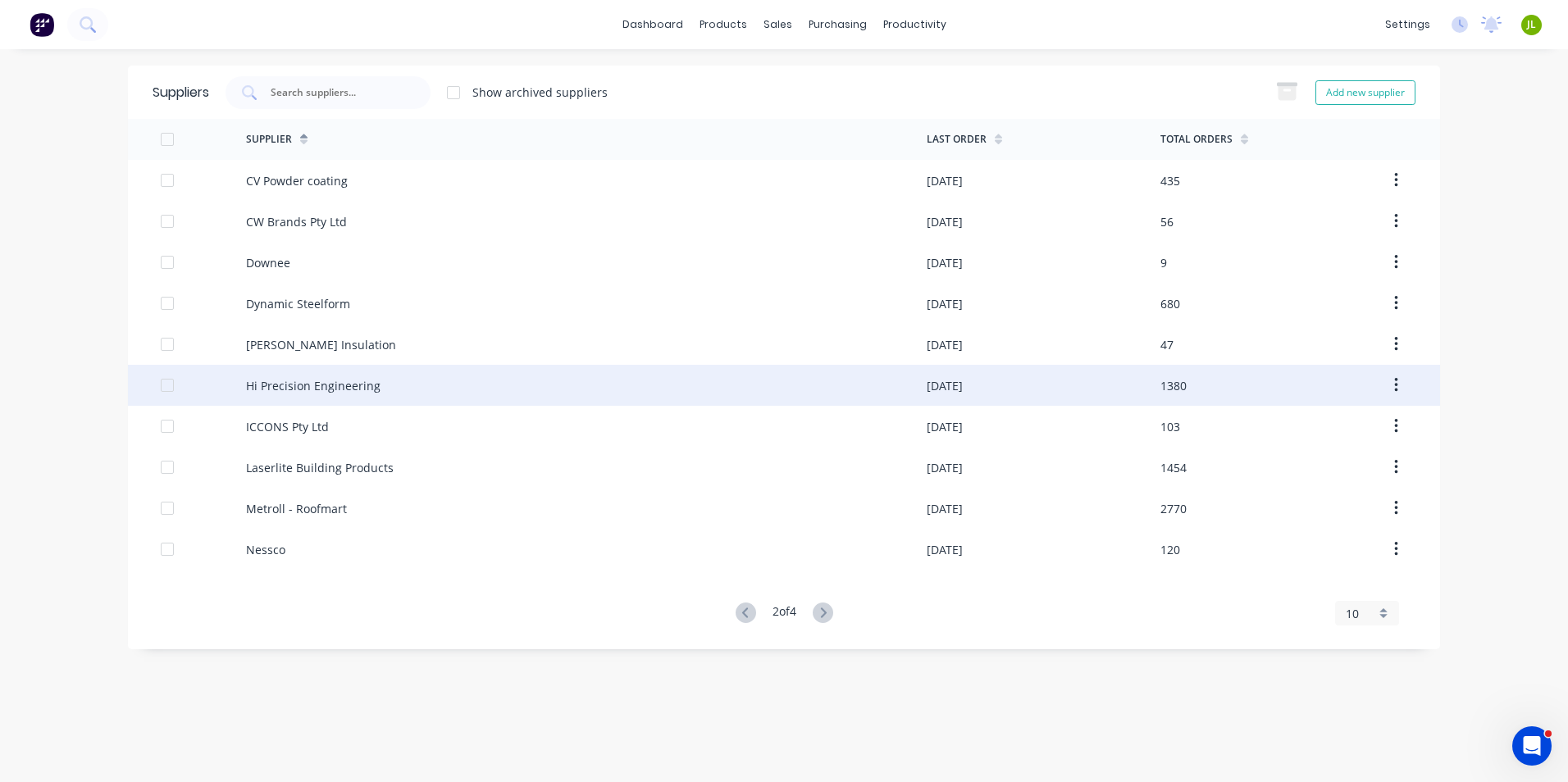
click at [403, 388] on div "Hi Precision Engineering" at bounding box center [587, 386] width 681 height 41
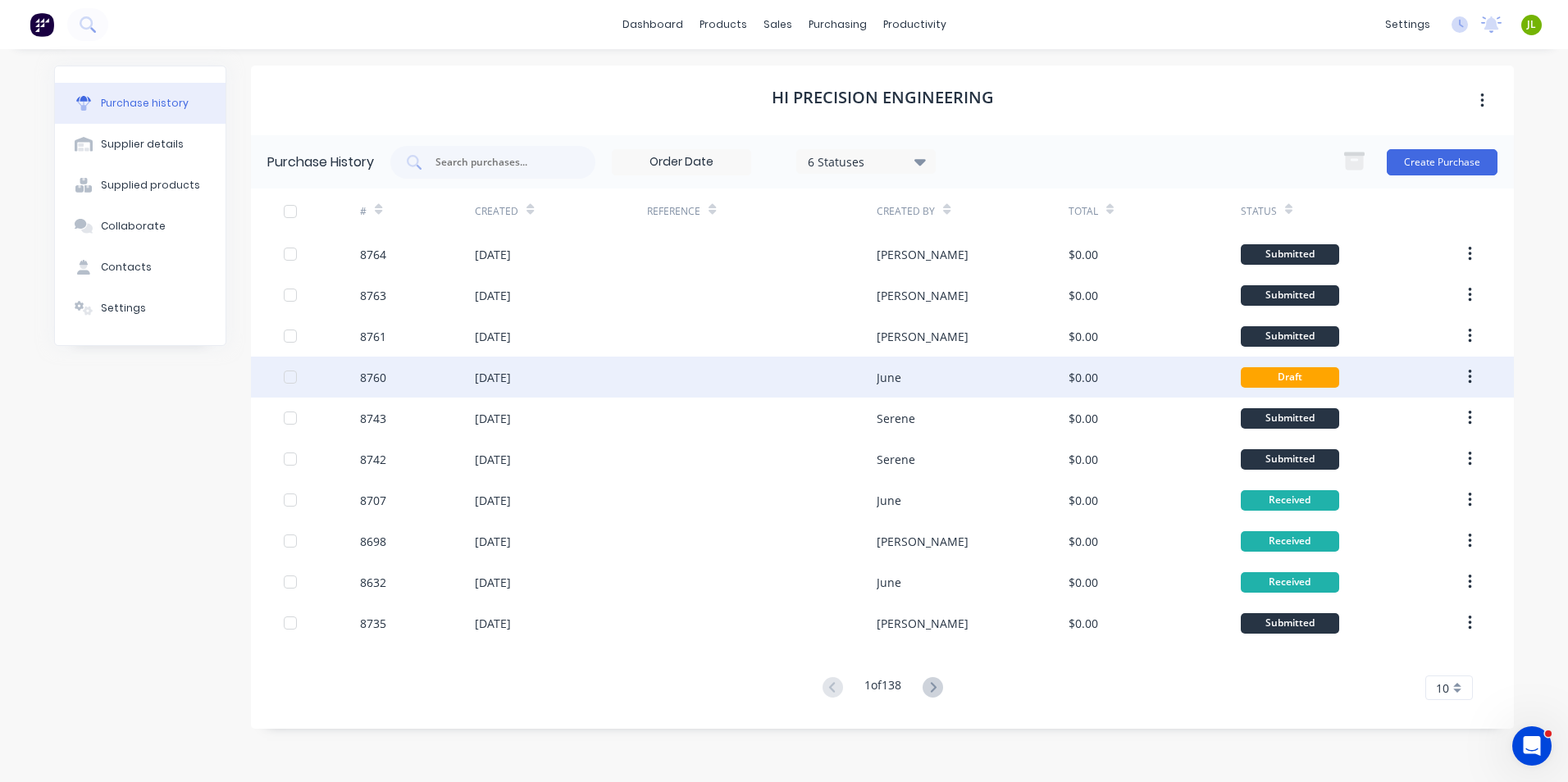
click at [949, 381] on div "June" at bounding box center [973, 377] width 191 height 41
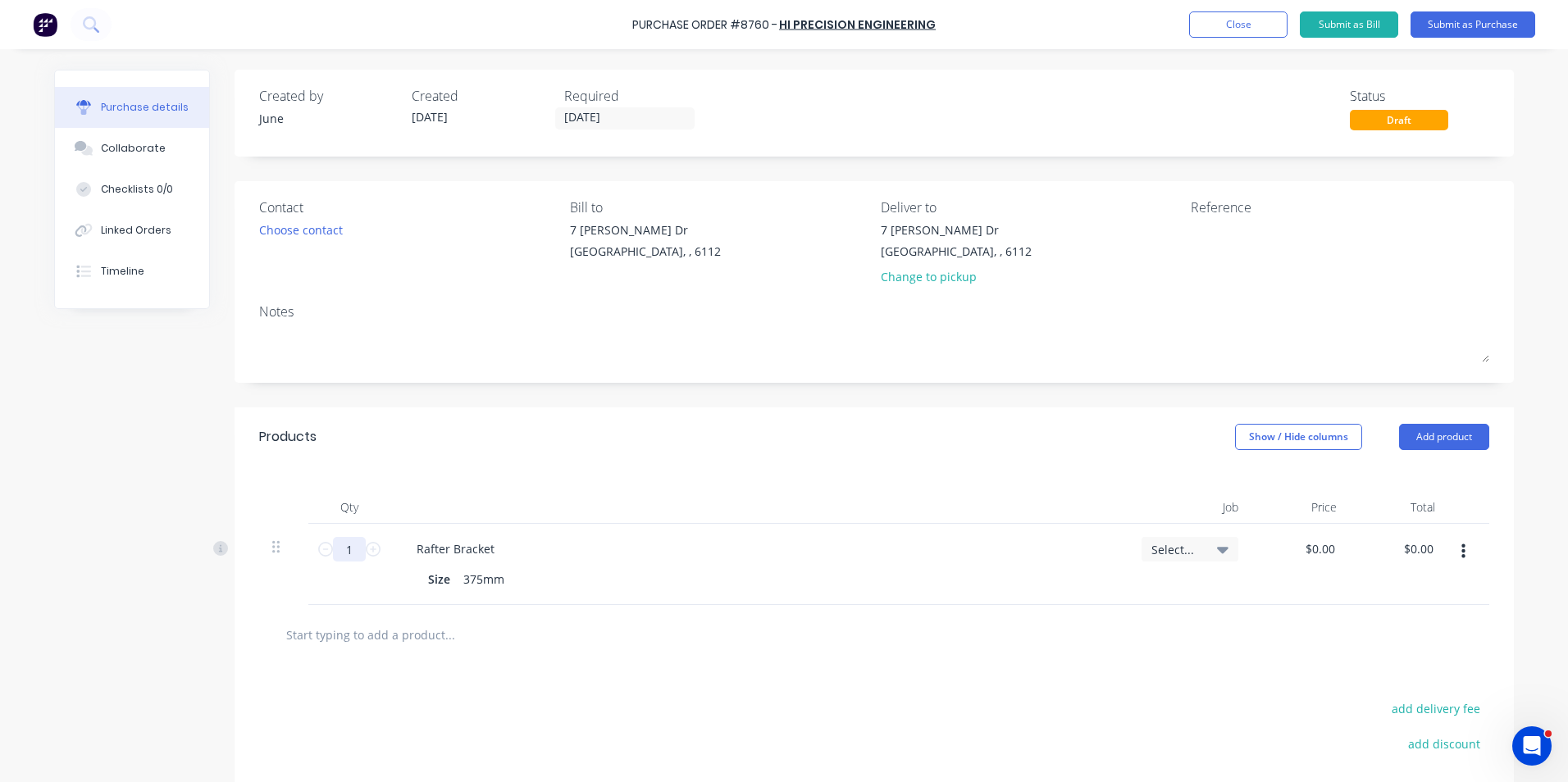
click at [354, 562] on div "1 1" at bounding box center [349, 565] width 82 height 81
click at [357, 558] on input "1" at bounding box center [349, 549] width 33 height 24
type input "20"
click at [970, 588] on div "Size 375mm" at bounding box center [756, 579] width 669 height 24
click at [1476, 424] on button "Add product" at bounding box center [1443, 437] width 90 height 26
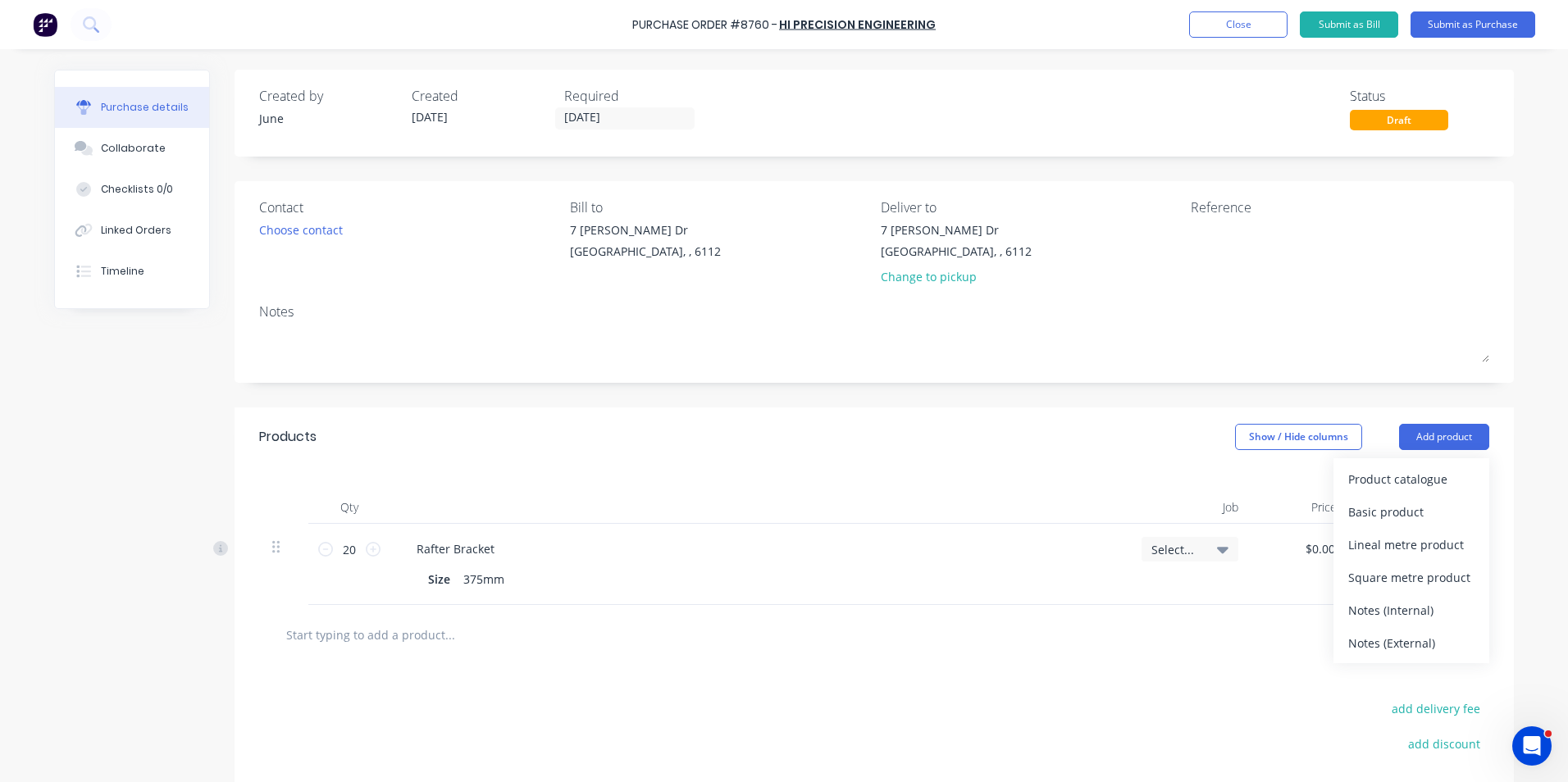
click at [1447, 478] on div "Product catalogue" at bounding box center [1411, 479] width 127 height 24
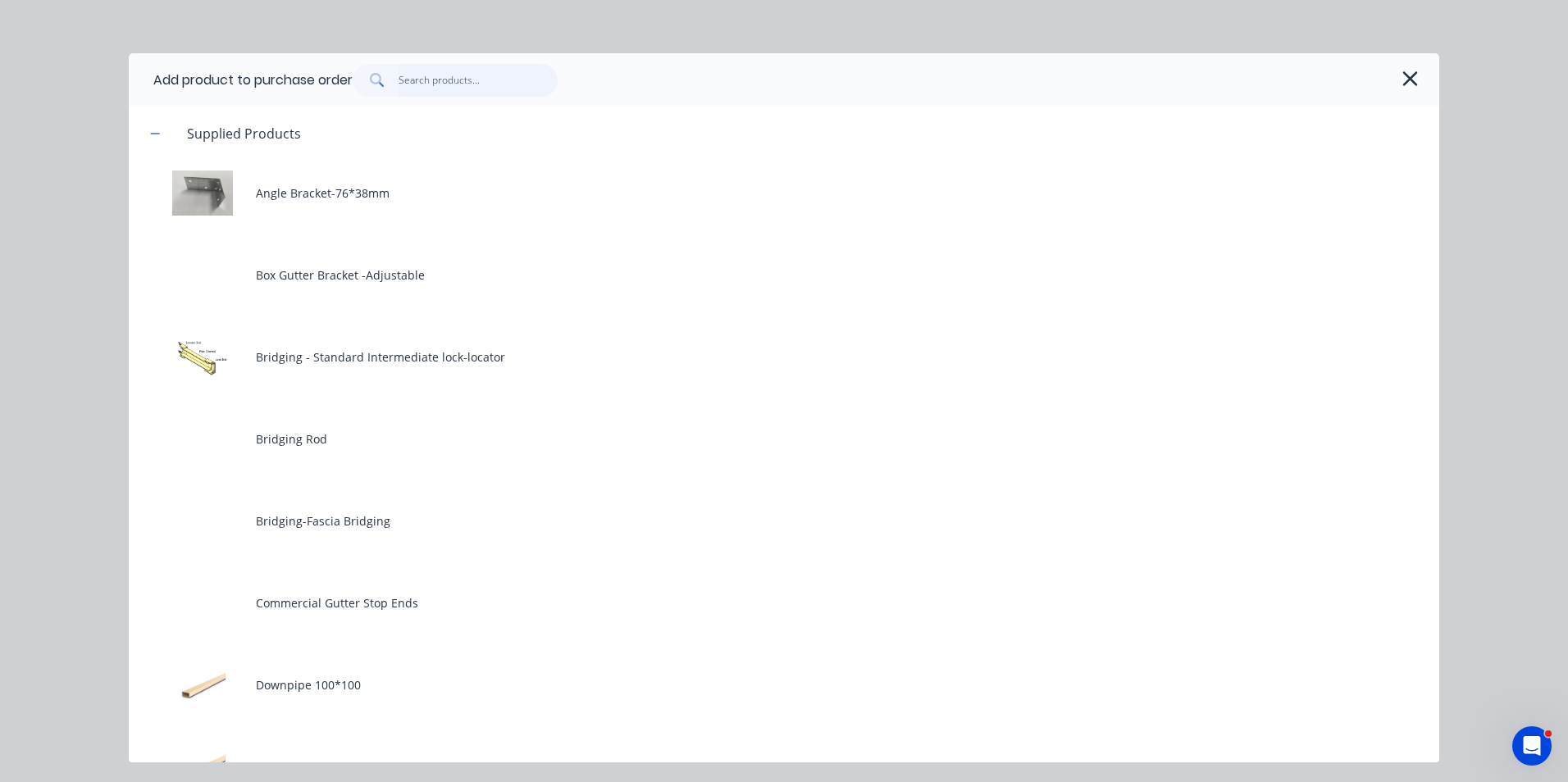
click at [425, 78] on input "text" at bounding box center [478, 80] width 160 height 33
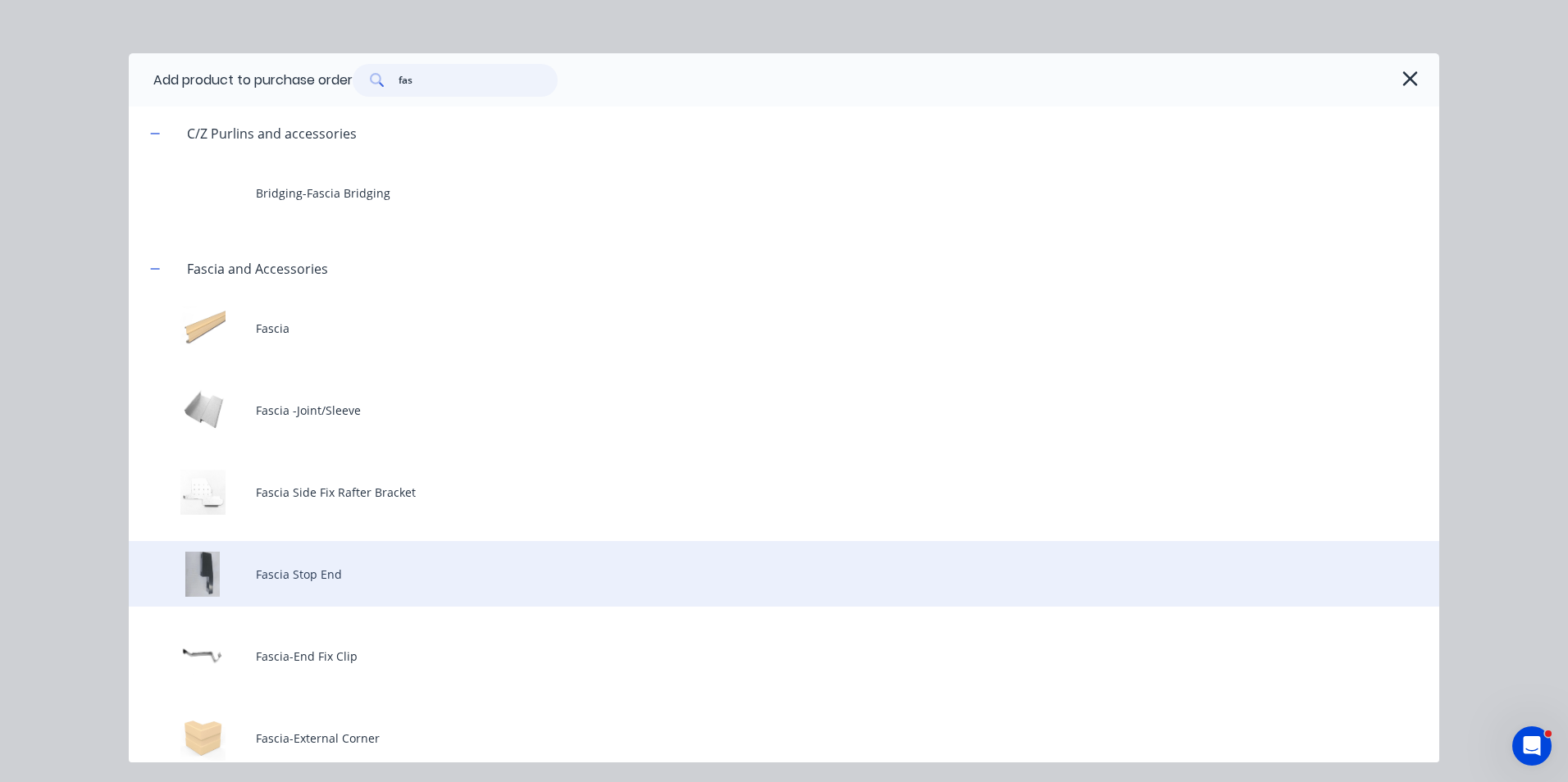
type input "fas"
click at [410, 567] on div "Fascia Stop End" at bounding box center [784, 574] width 1311 height 66
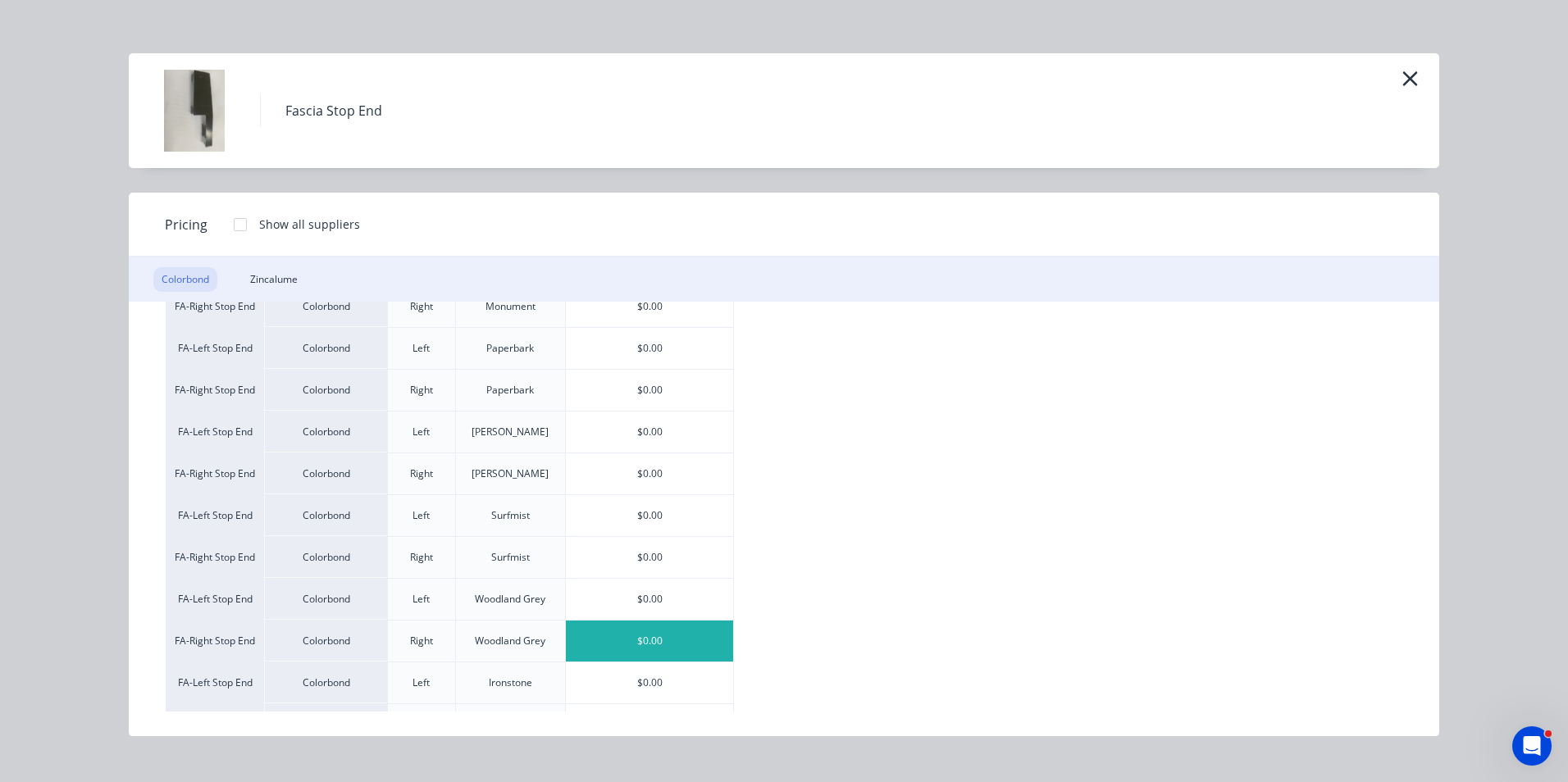
scroll to position [410, 0]
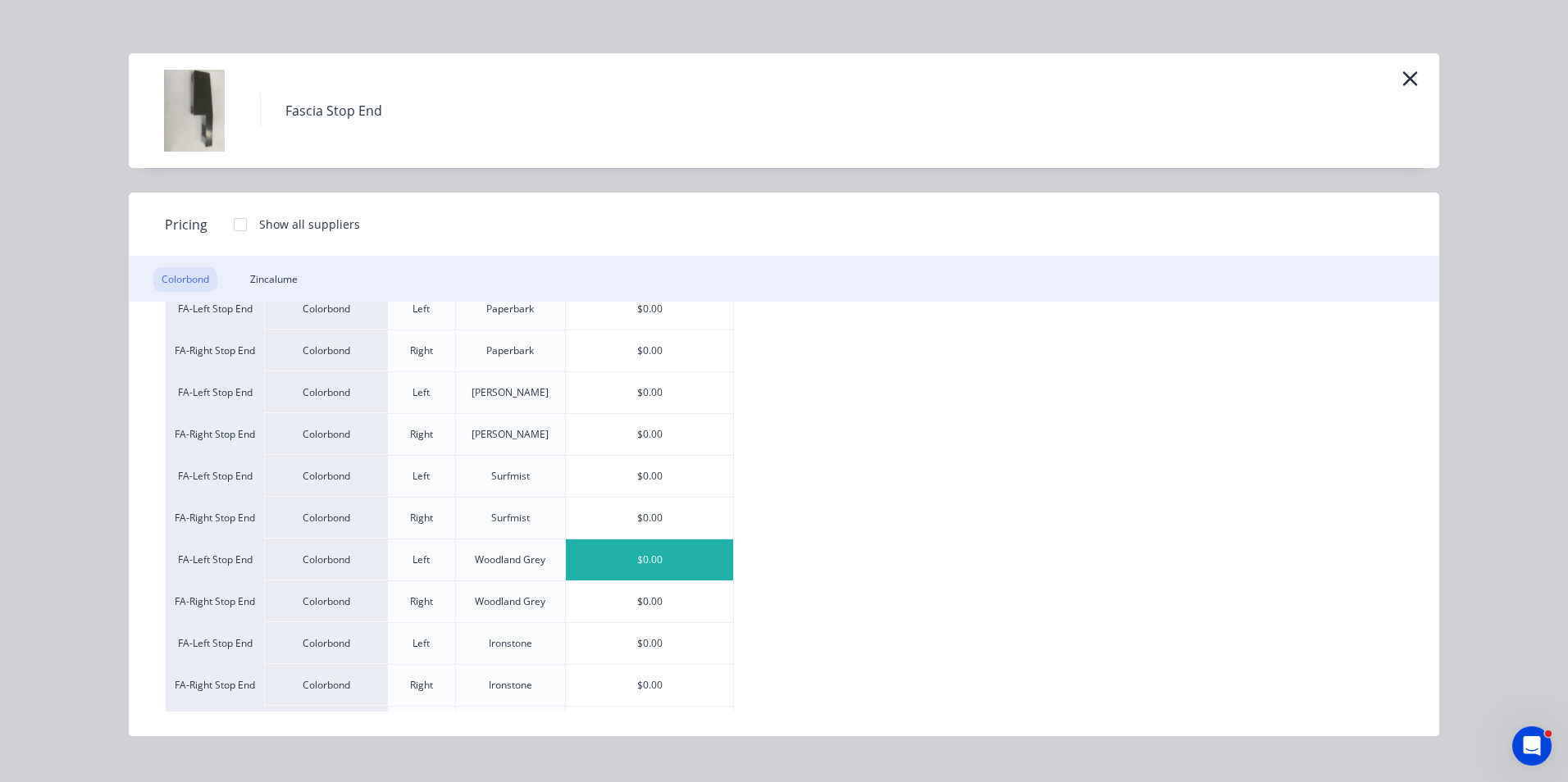
click at [657, 565] on div "$0.00" at bounding box center [649, 560] width 167 height 41
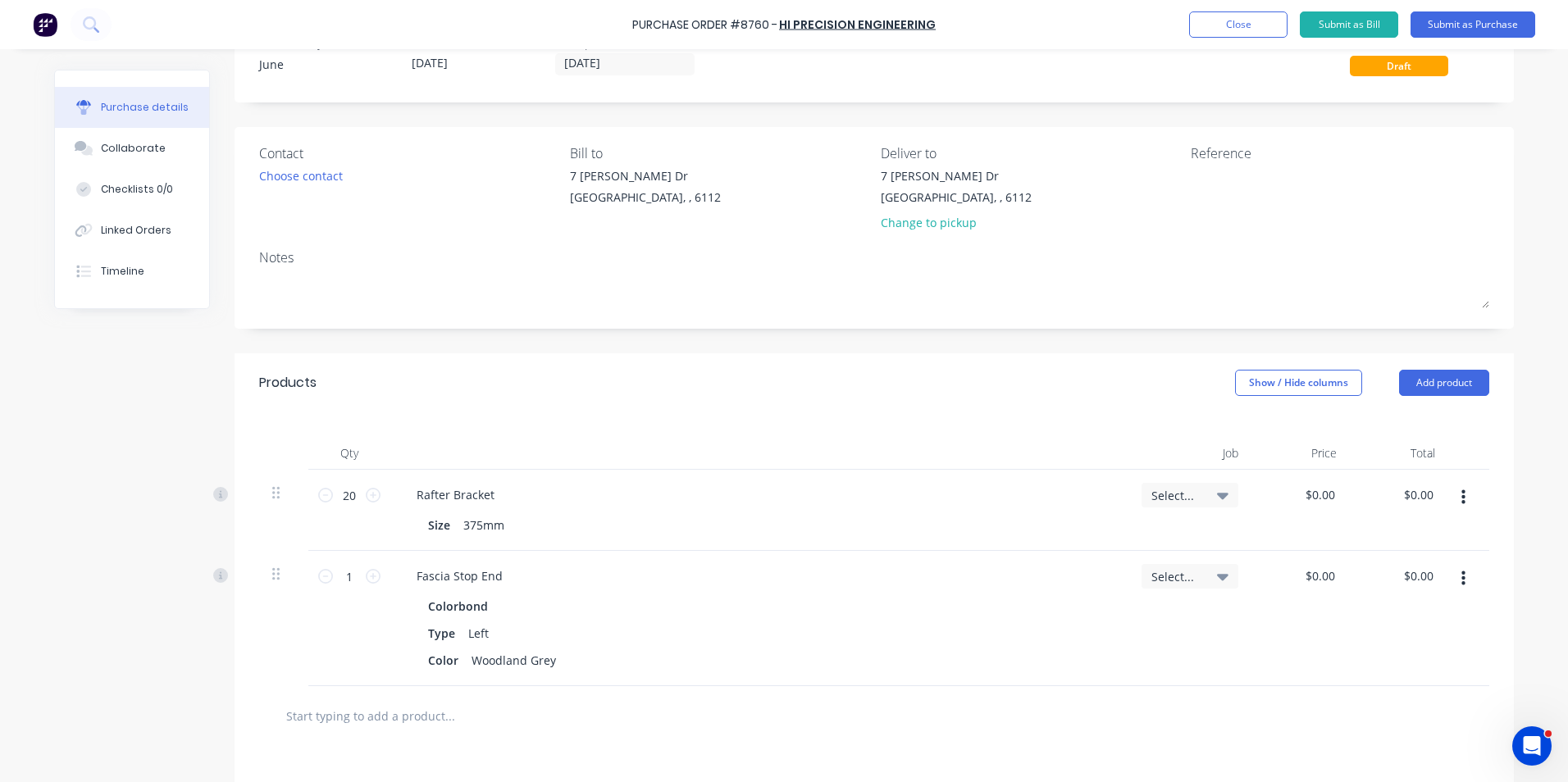
scroll to position [82, 0]
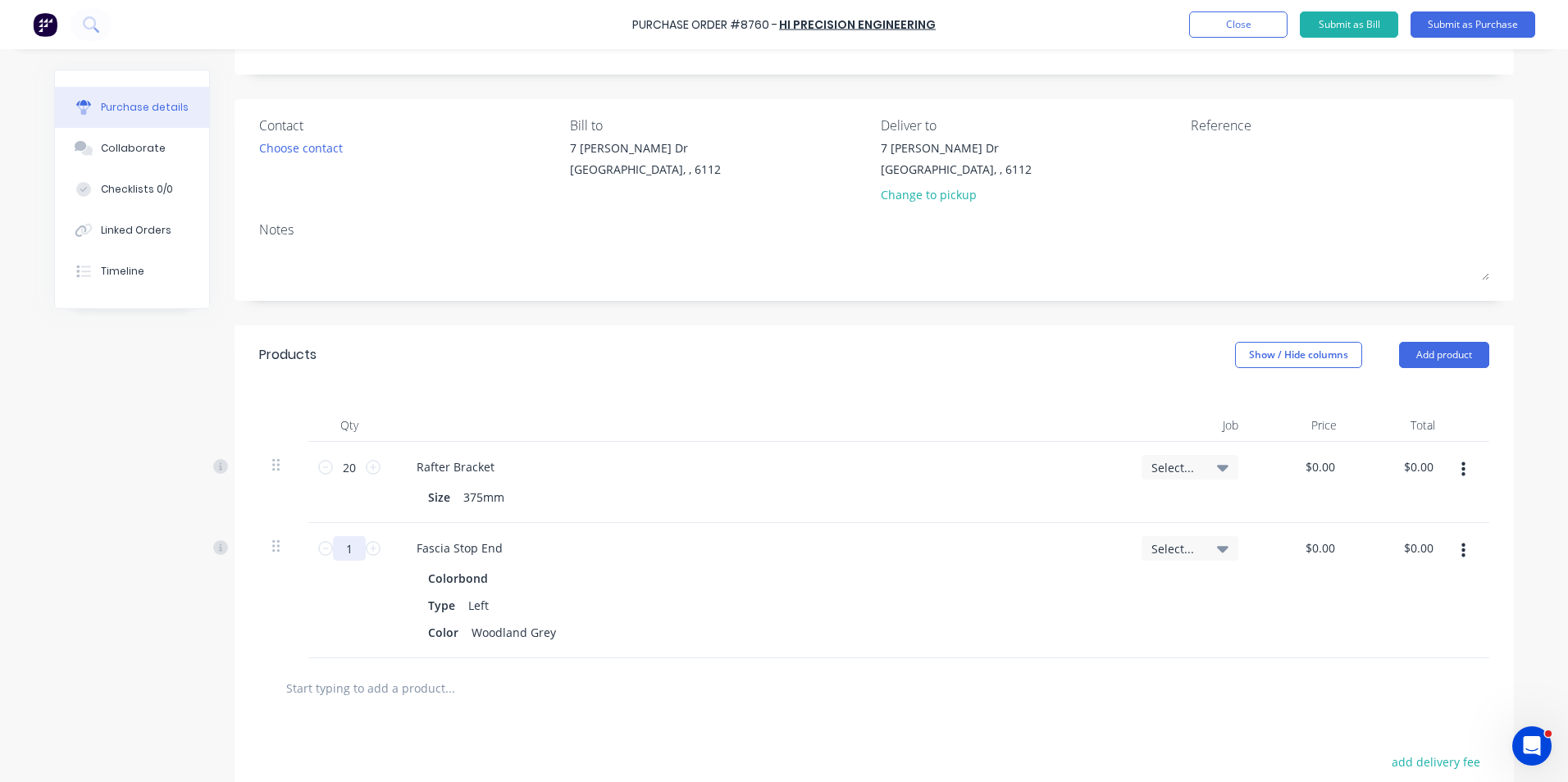
click at [348, 543] on input "1" at bounding box center [349, 548] width 33 height 24
type input "25"
click at [799, 567] on div "Colorbond" at bounding box center [759, 578] width 662 height 24
click at [1468, 549] on button "button" at bounding box center [1464, 551] width 39 height 30
click at [1449, 619] on button "Duplicate" at bounding box center [1413, 627] width 139 height 33
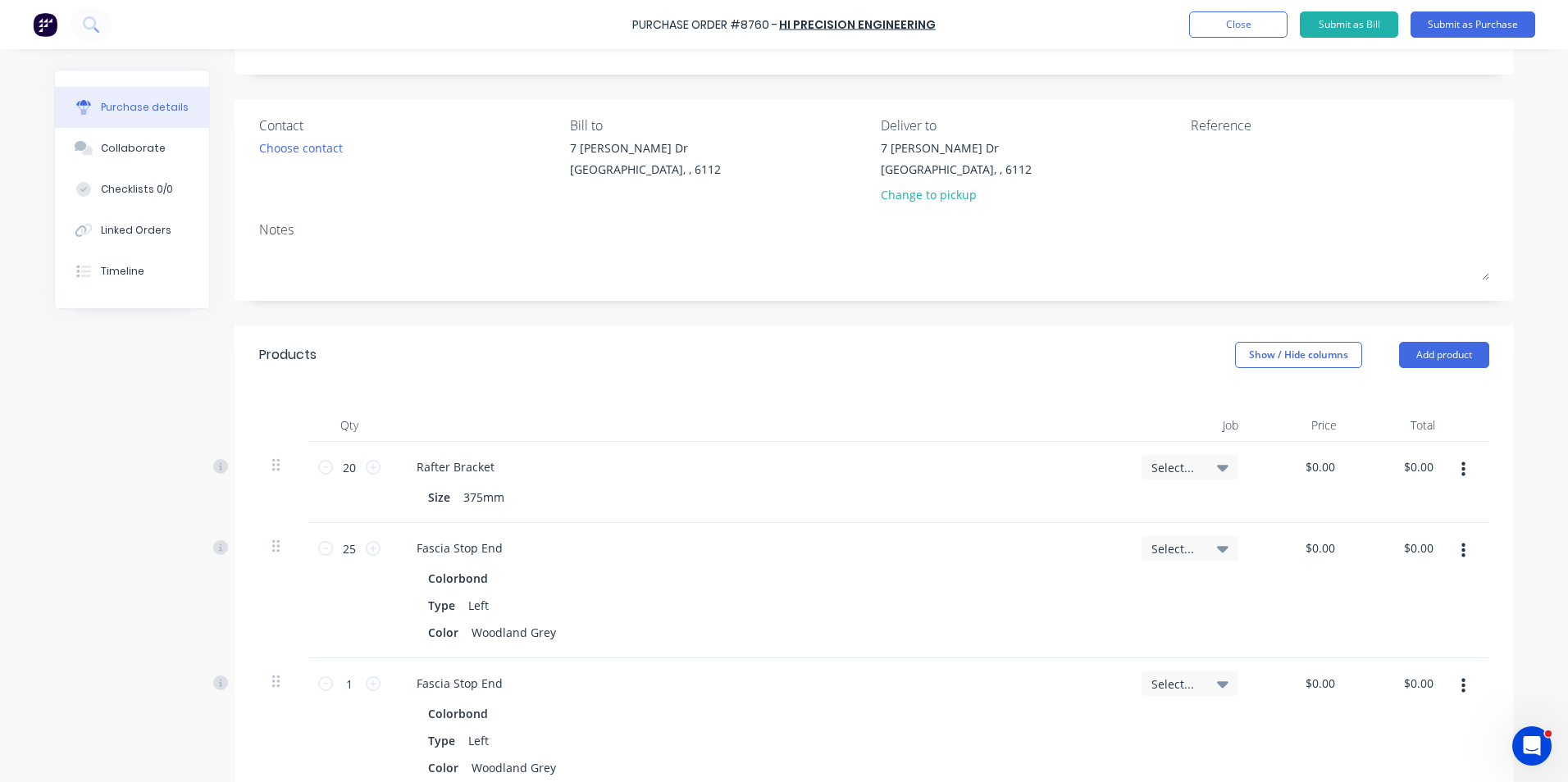
drag, startPoint x: 1455, startPoint y: 681, endPoint x: 1455, endPoint y: 704, distance: 23.0
click at [1462, 684] on icon "button" at bounding box center [1464, 686] width 4 height 18
click at [1452, 723] on button "Edit" at bounding box center [1413, 730] width 139 height 33
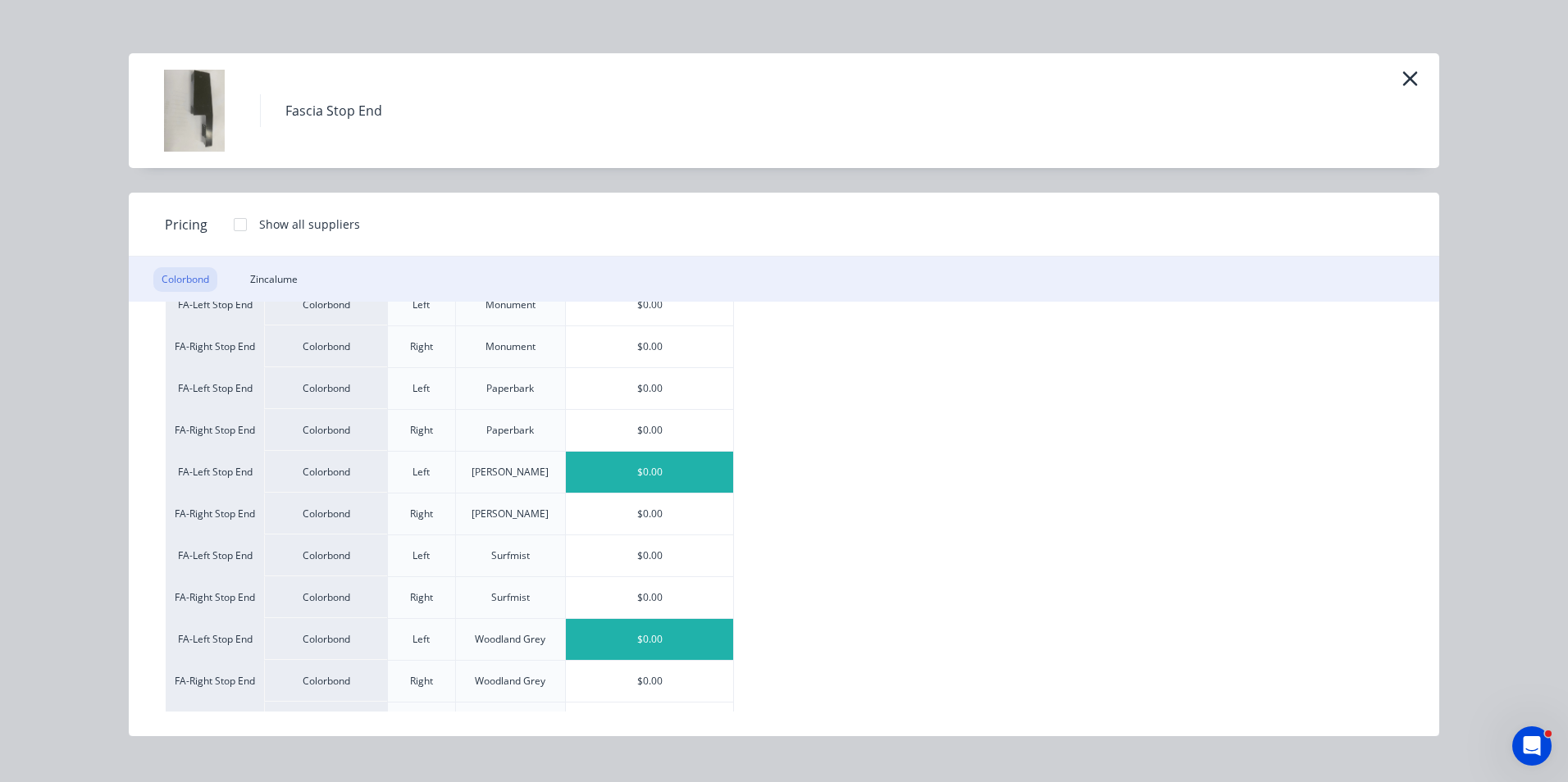
scroll to position [410, 0]
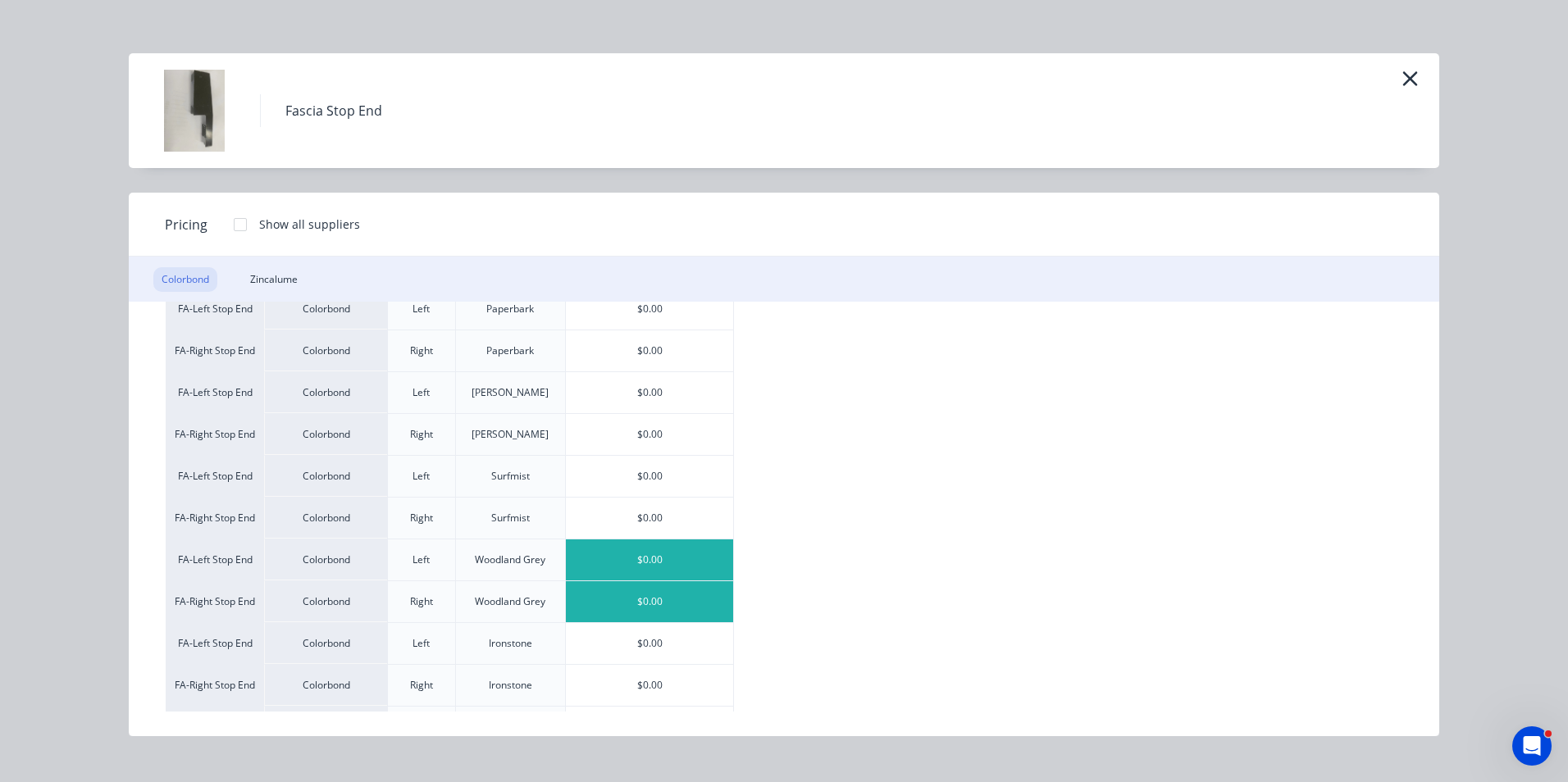
click at [621, 583] on div "$0.00" at bounding box center [649, 601] width 167 height 41
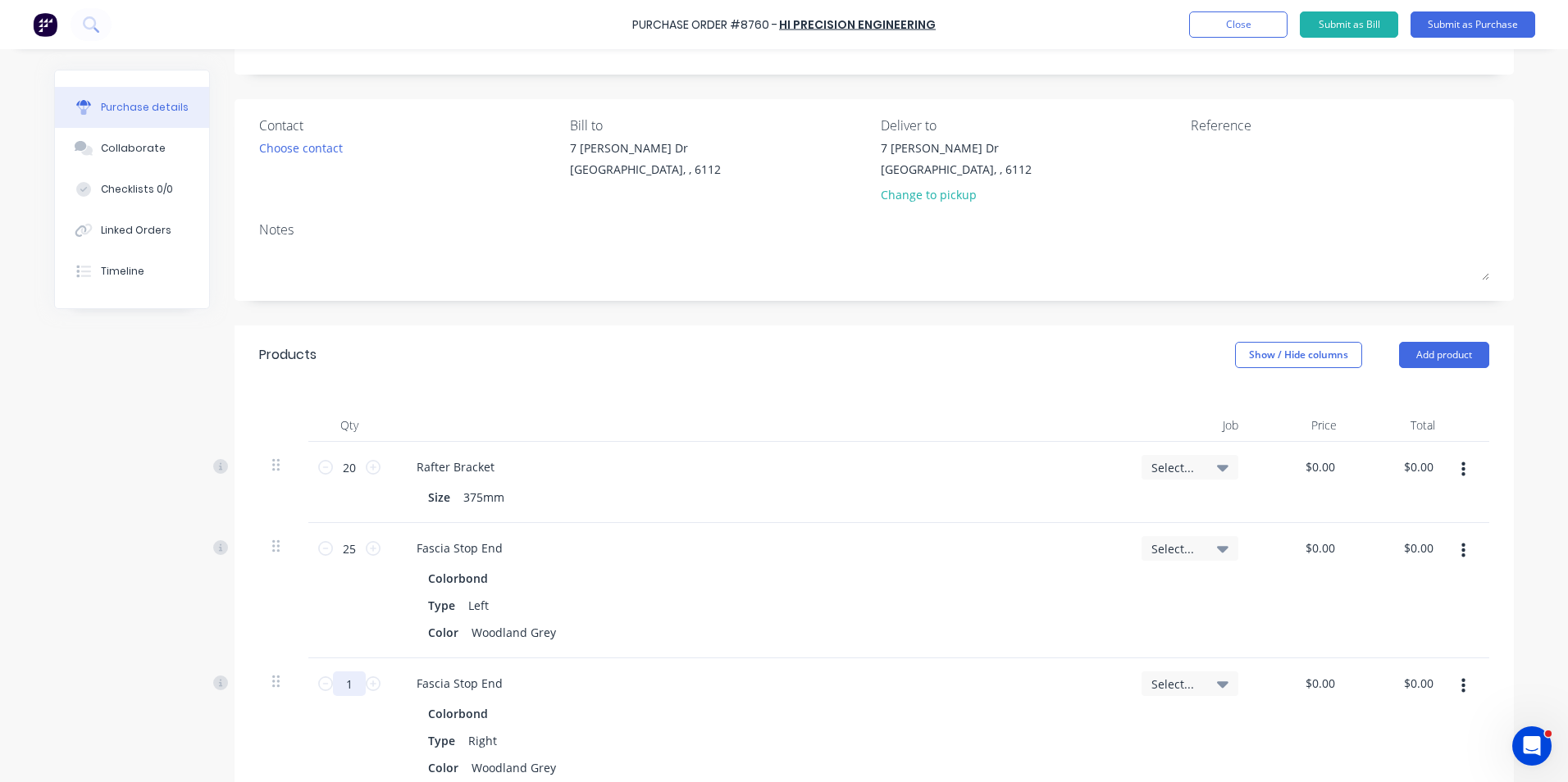
click at [337, 688] on input "1" at bounding box center [349, 683] width 33 height 24
type input "25"
click at [618, 498] on div "Size 375mm" at bounding box center [756, 497] width 669 height 24
click at [654, 589] on div "Colorbond" at bounding box center [759, 578] width 662 height 24
click at [1435, 350] on button "Add product" at bounding box center [1443, 355] width 90 height 26
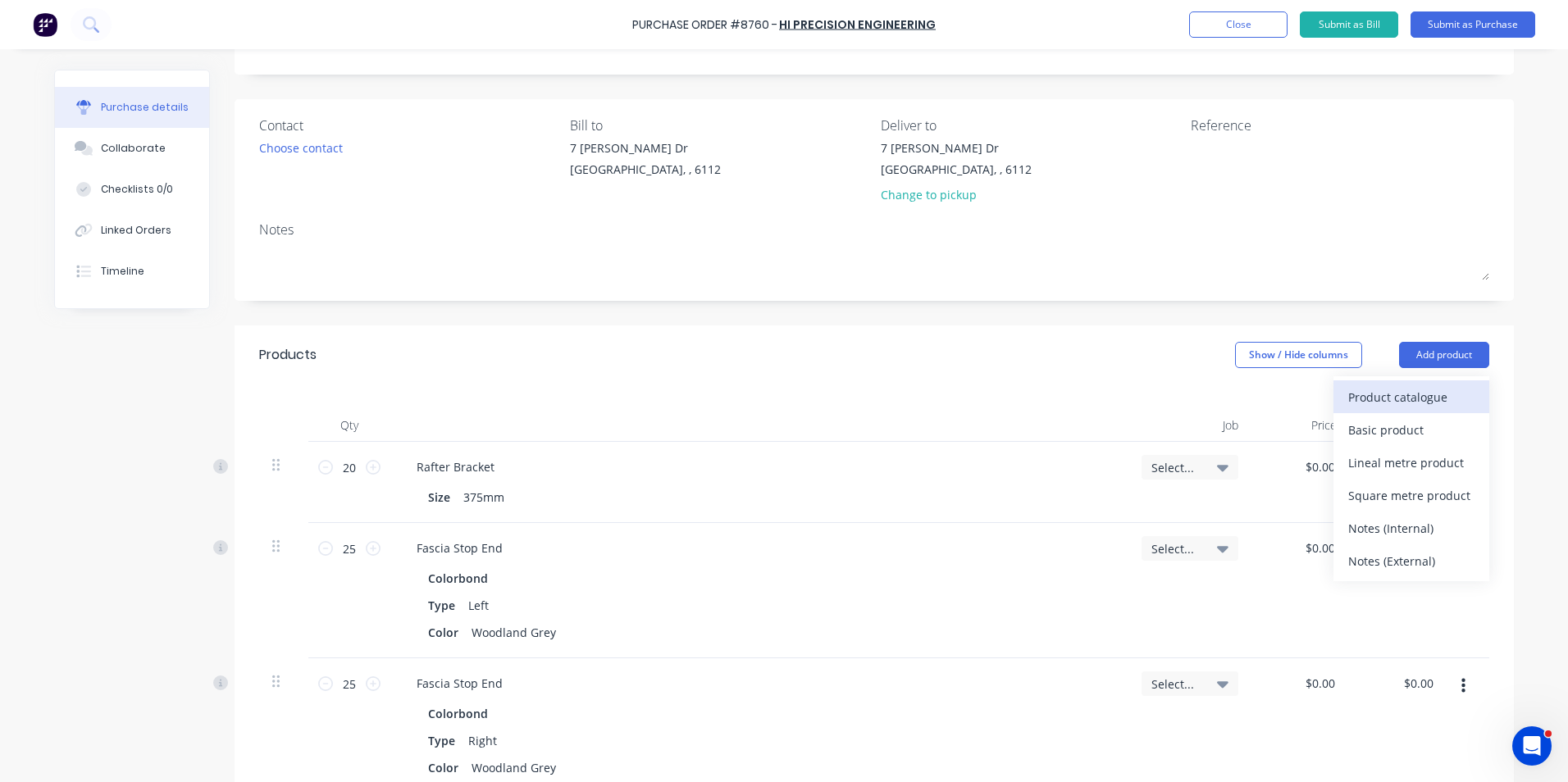
click at [1400, 401] on div "Product catalogue" at bounding box center [1411, 397] width 127 height 24
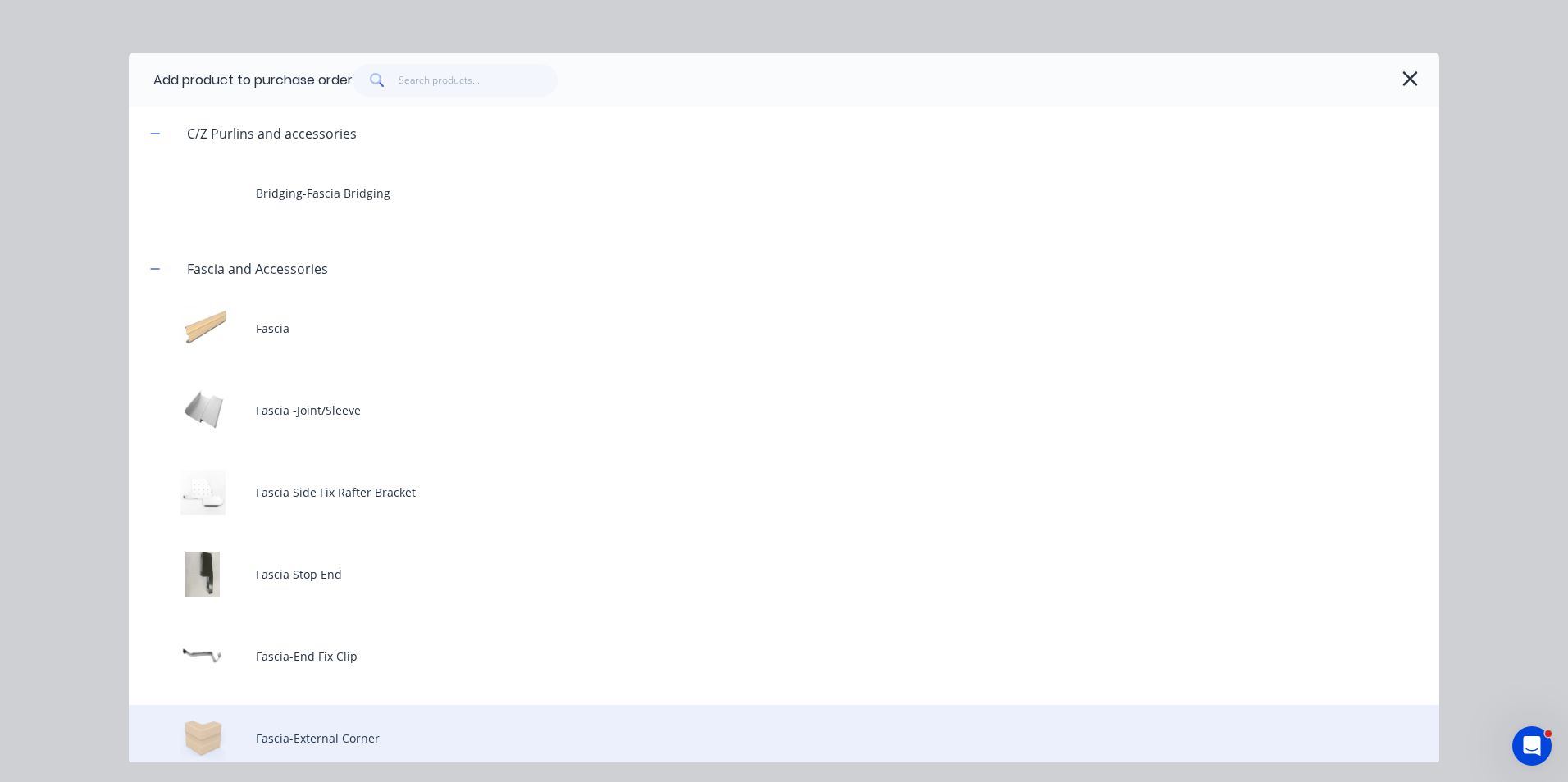
click at [431, 734] on div "Fascia-External Corner" at bounding box center [784, 739] width 1311 height 66
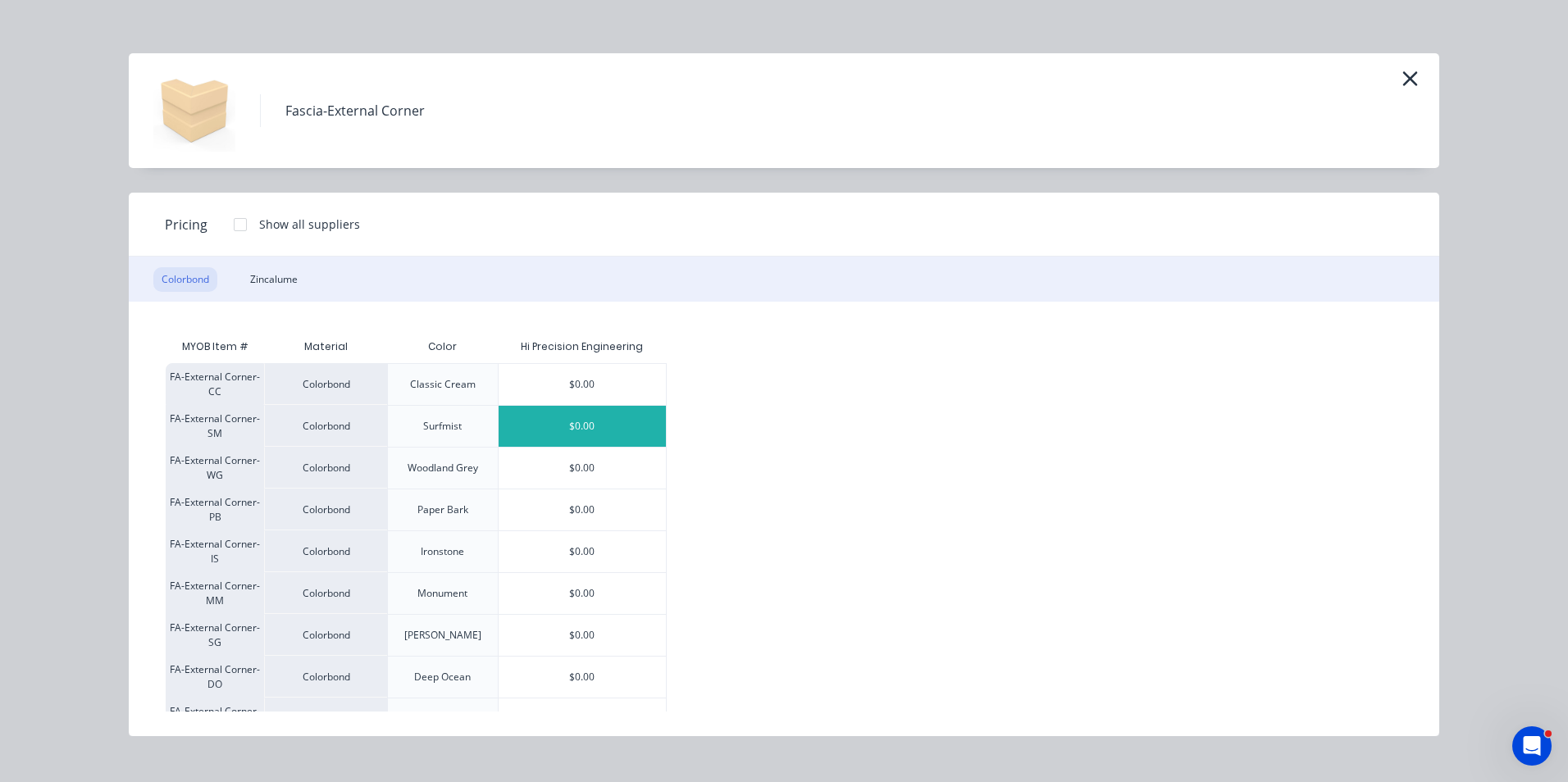
click at [587, 432] on div "$0.00" at bounding box center [582, 426] width 167 height 41
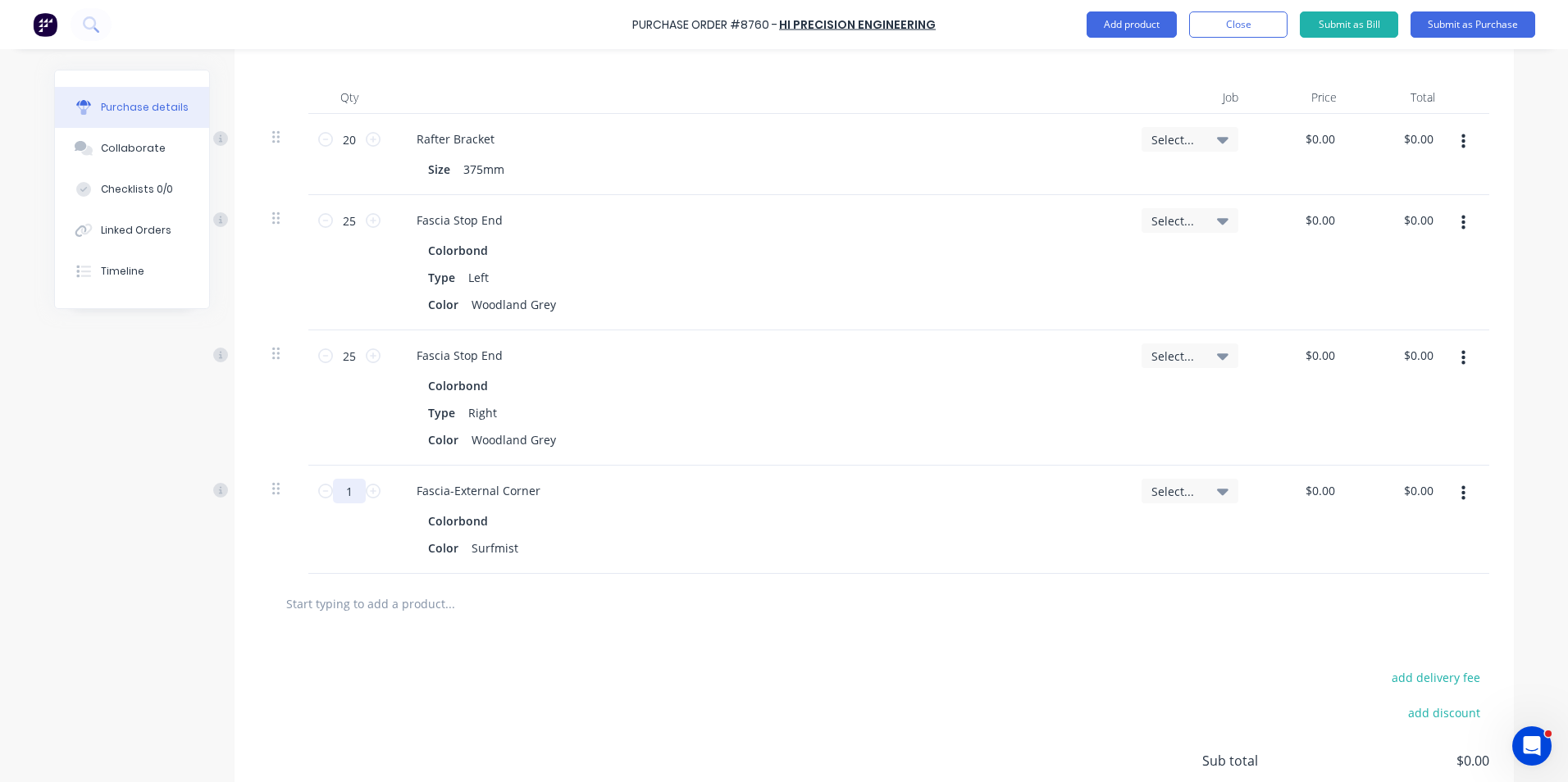
click at [347, 491] on input "1" at bounding box center [349, 490] width 33 height 24
type input "25"
click at [814, 600] on div at bounding box center [874, 603] width 1204 height 33
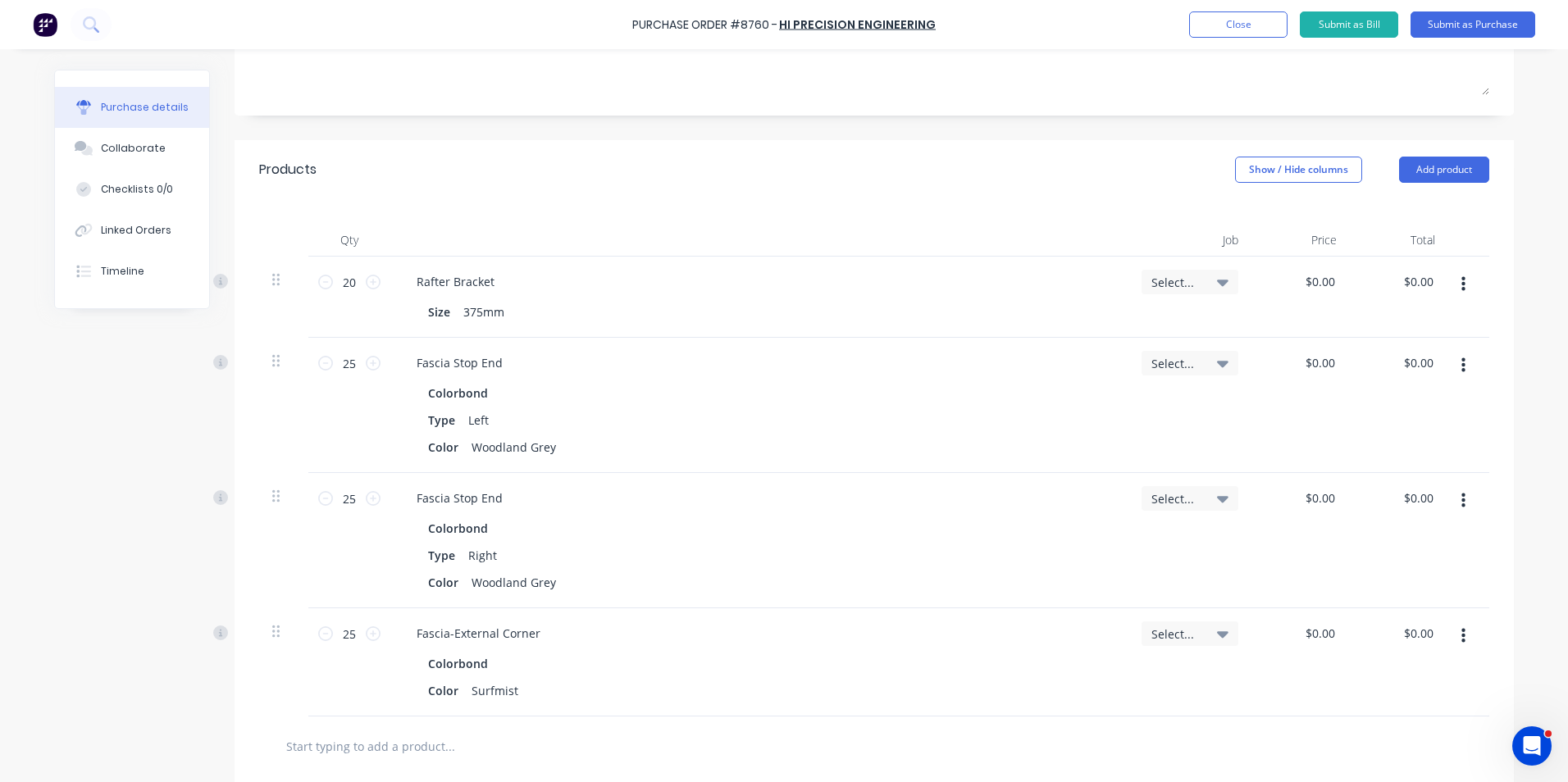
scroll to position [82, 0]
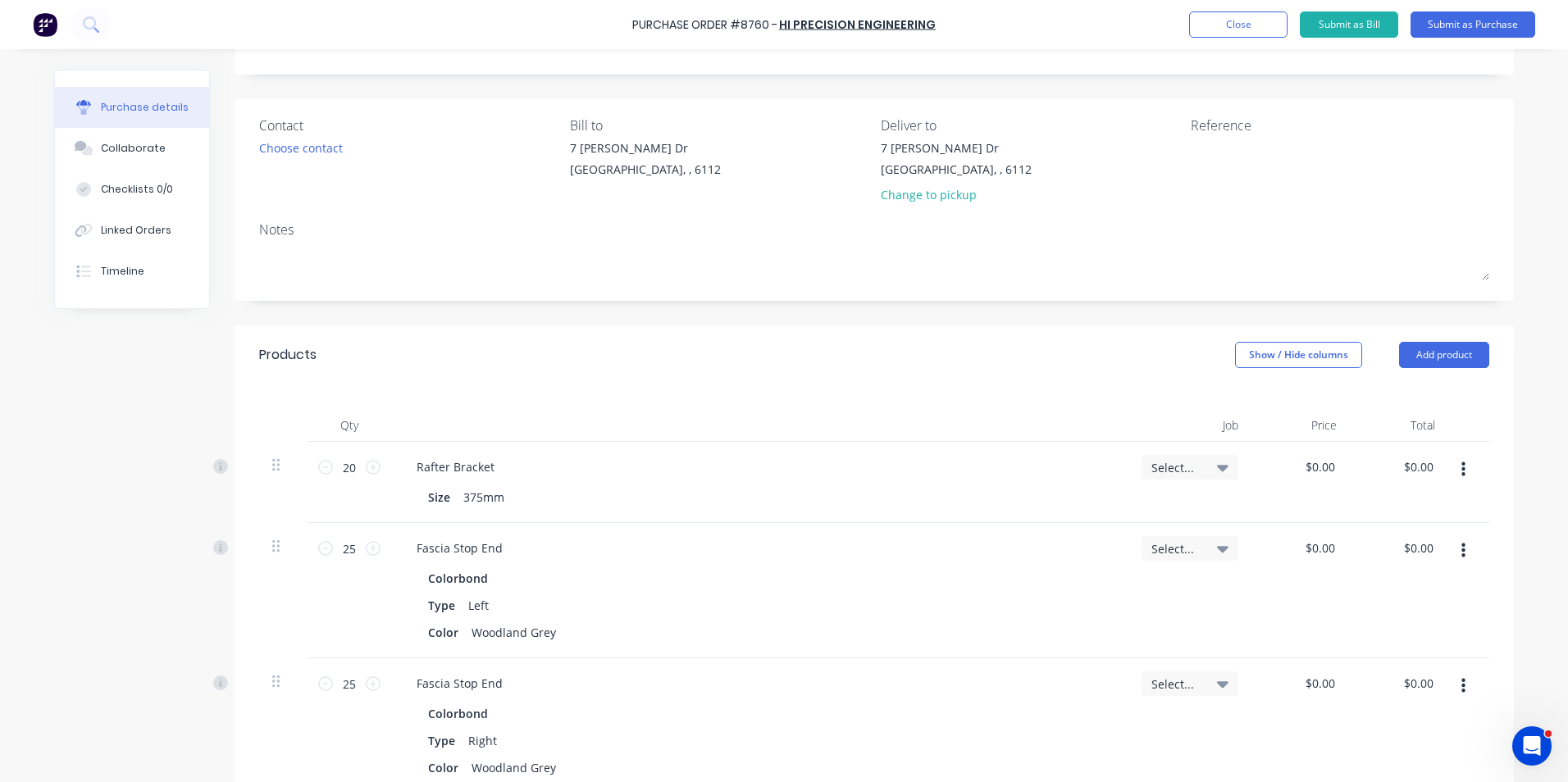
click at [942, 542] on div "Fascia Stop End" at bounding box center [759, 548] width 711 height 24
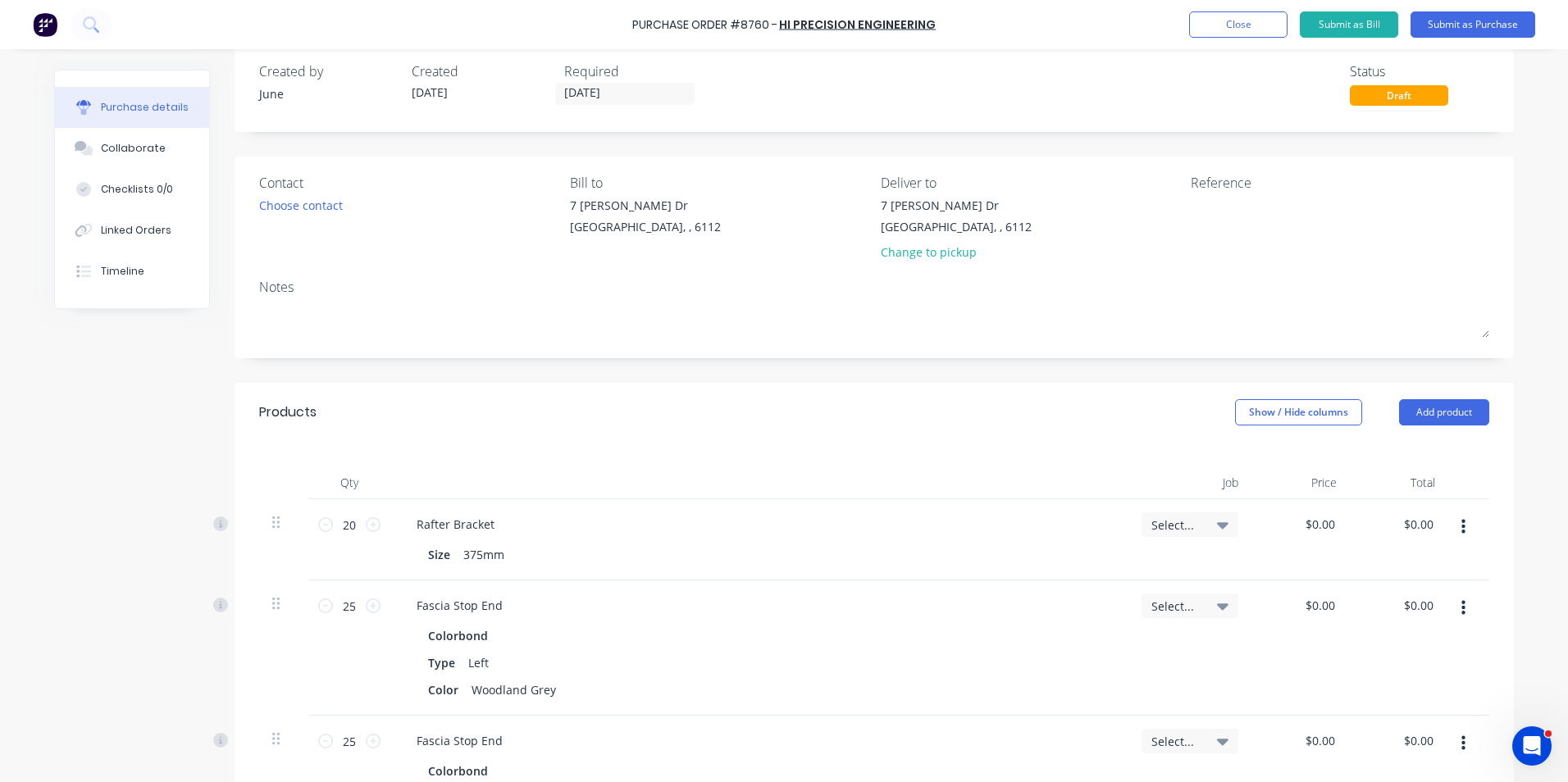
scroll to position [0, 0]
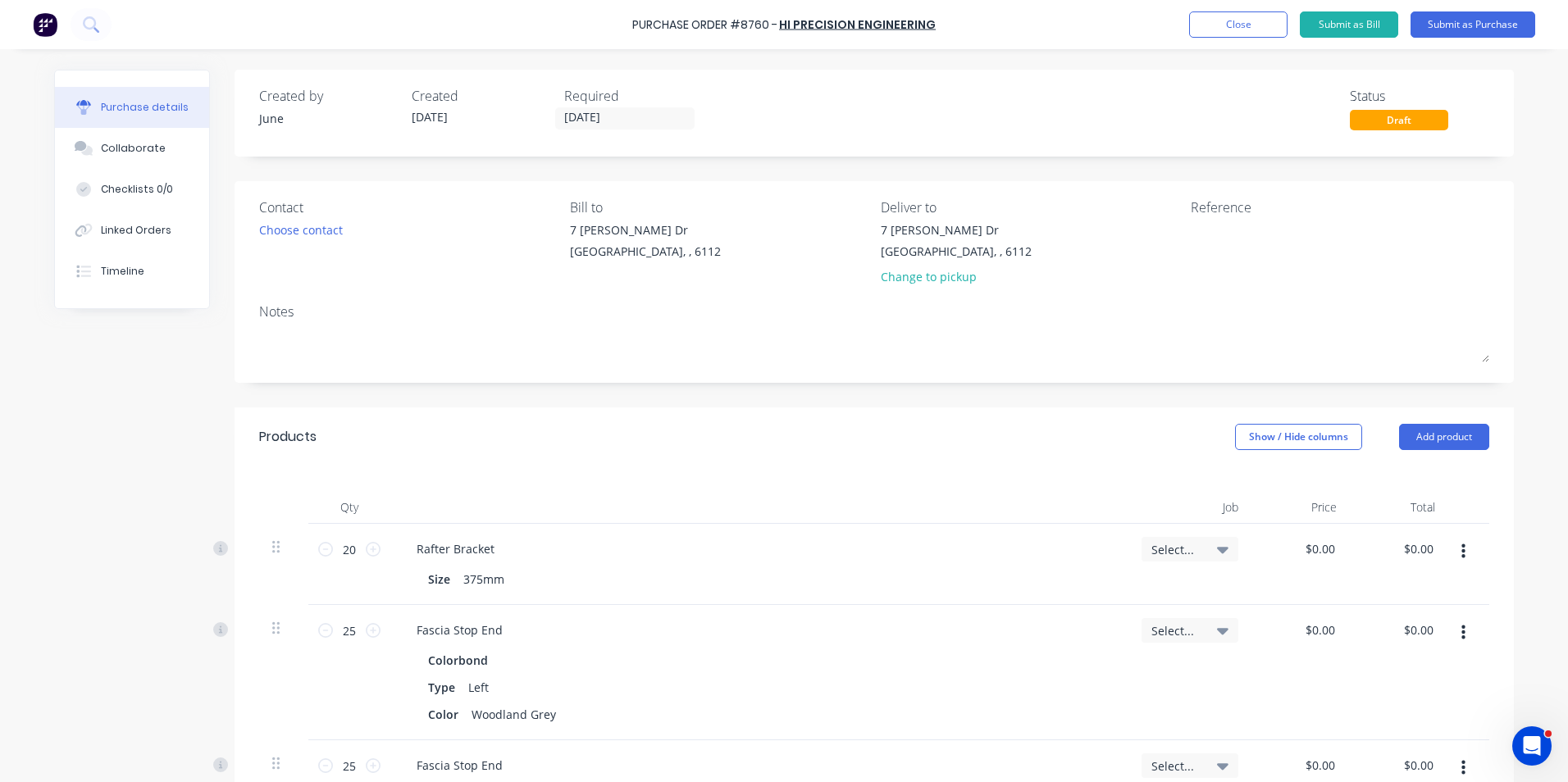
click at [916, 289] on div "[STREET_ADDRESS][PERSON_NAME][PERSON_NAME] Change to pickup" at bounding box center [956, 257] width 151 height 72
click at [921, 280] on div "Change to pickup" at bounding box center [956, 276] width 151 height 17
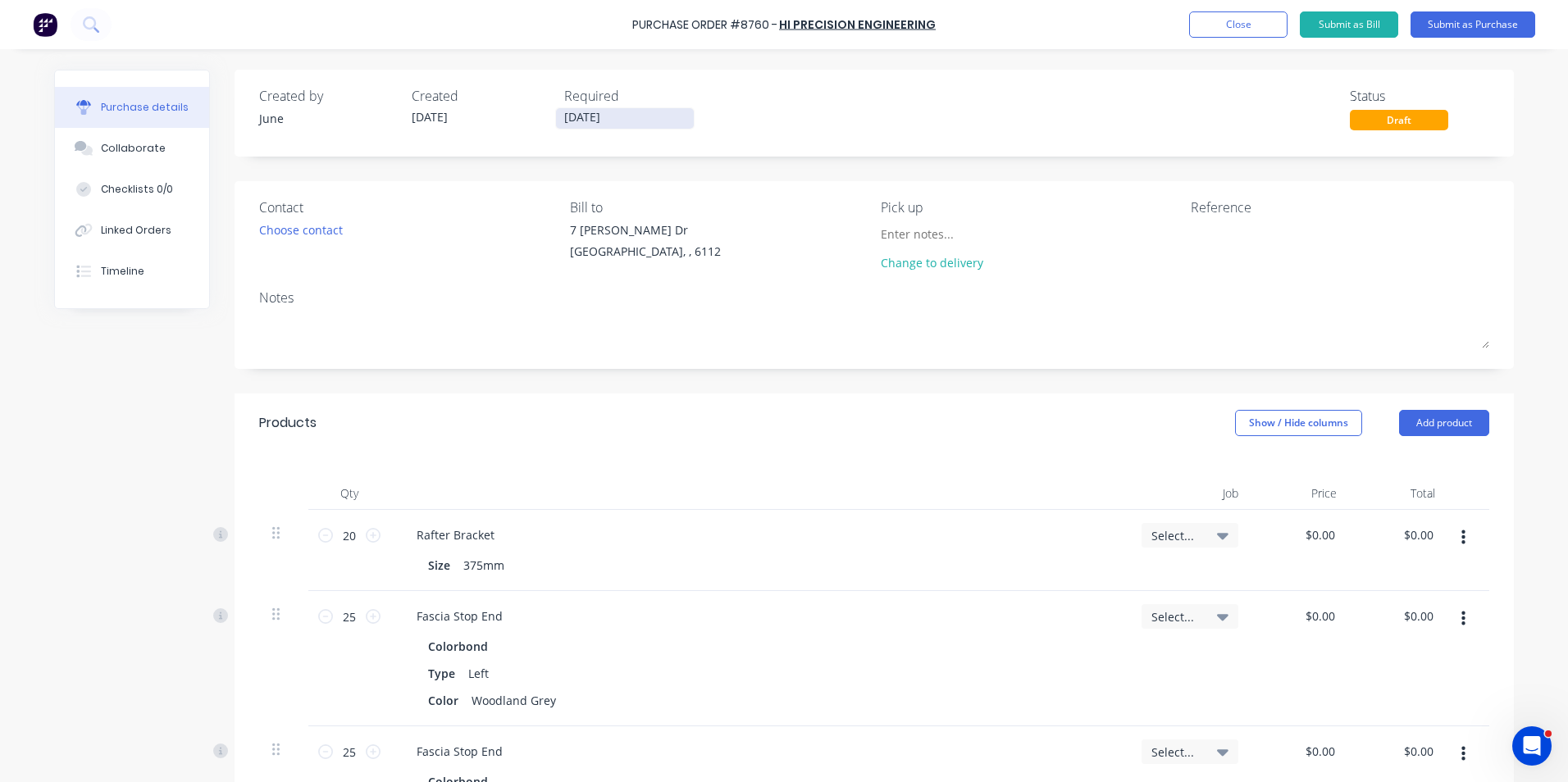
click at [587, 118] on input "[DATE]" at bounding box center [624, 118] width 138 height 20
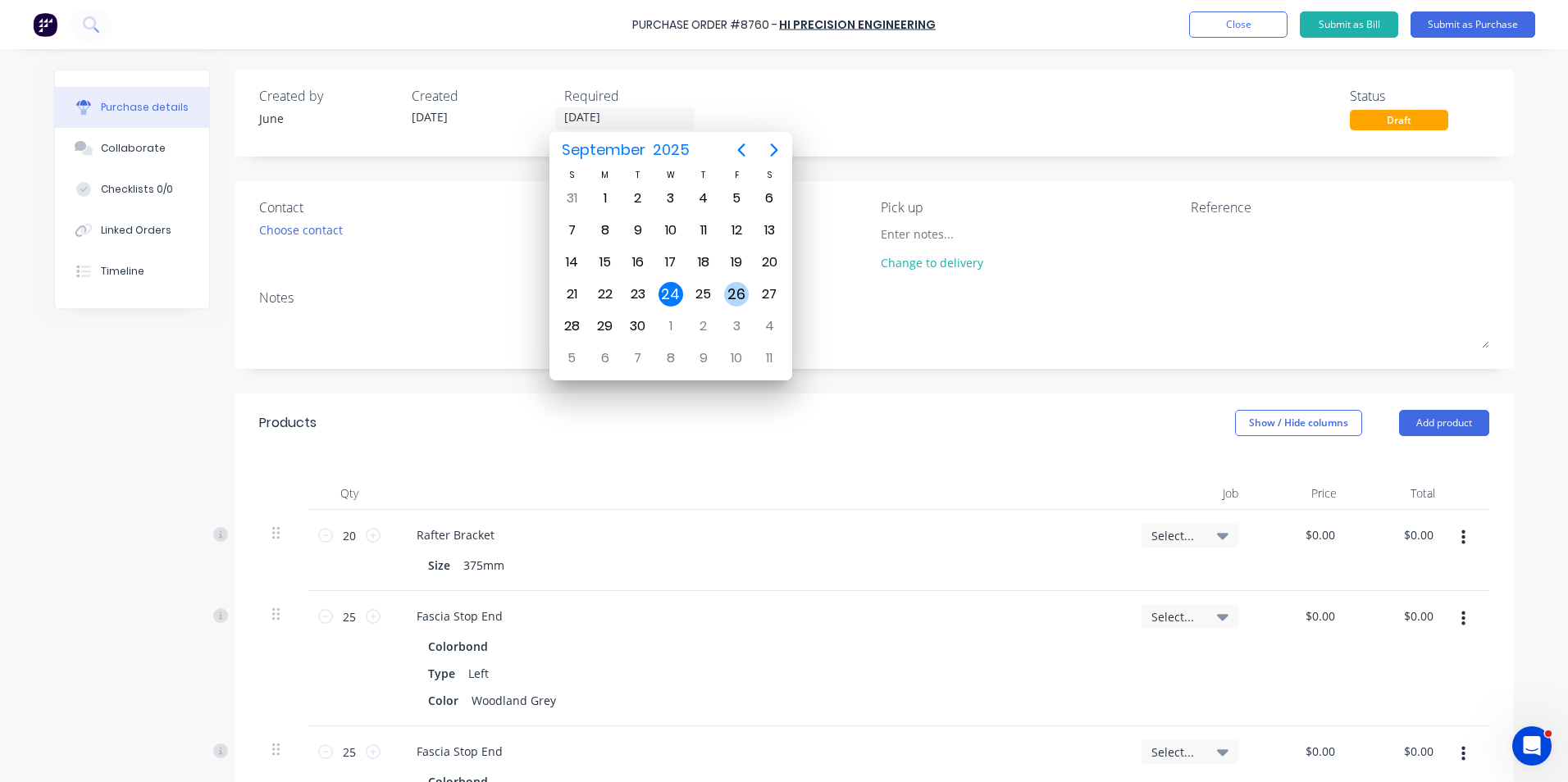
click at [732, 290] on div "26" at bounding box center [736, 294] width 24 height 24
type input "[DATE]"
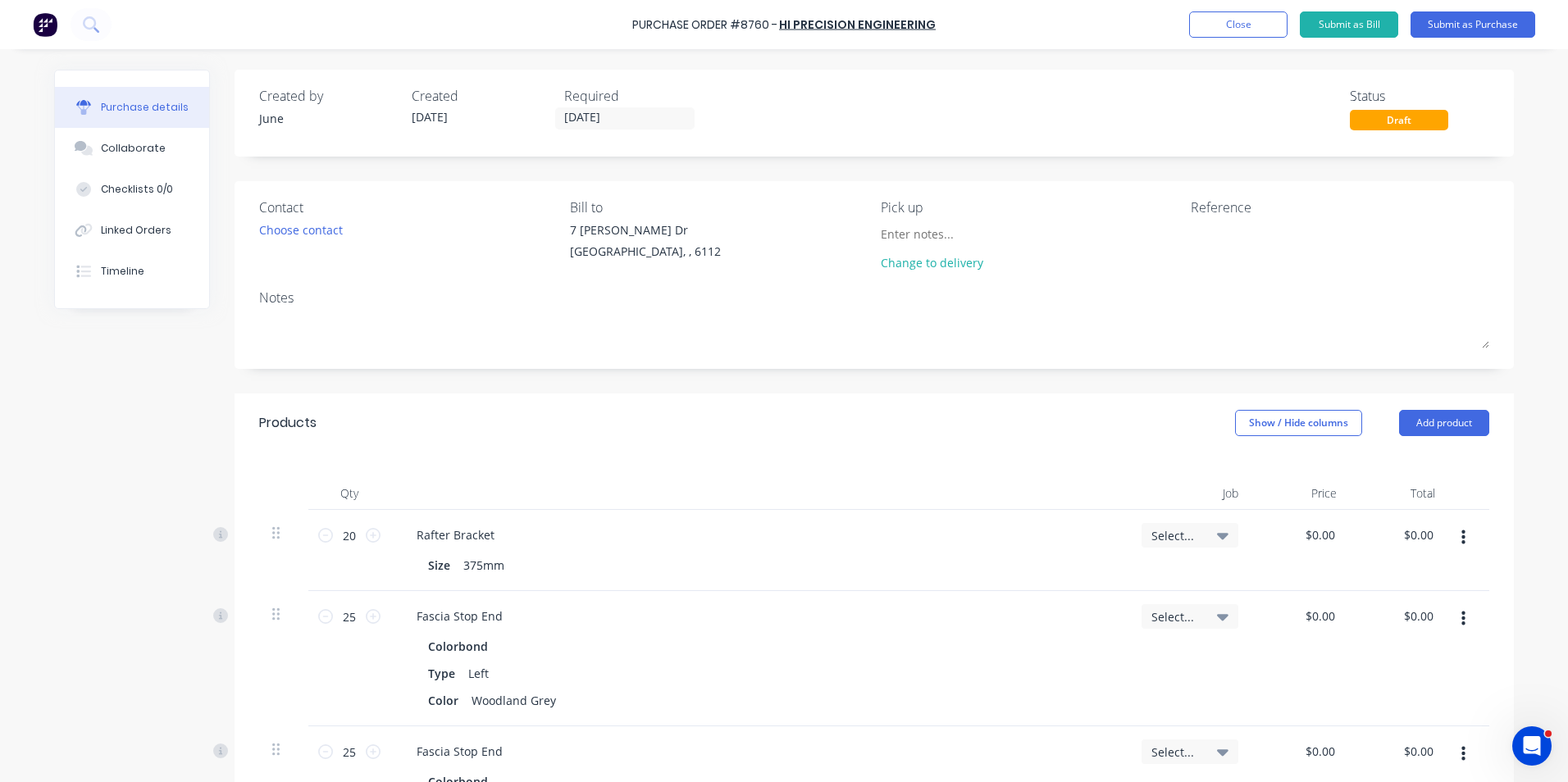
click at [798, 71] on div "Created by June Created [DATE] Required [DATE] Status Draft" at bounding box center [874, 113] width 1279 height 87
click at [1447, 21] on button "Submit as Purchase" at bounding box center [1472, 24] width 125 height 26
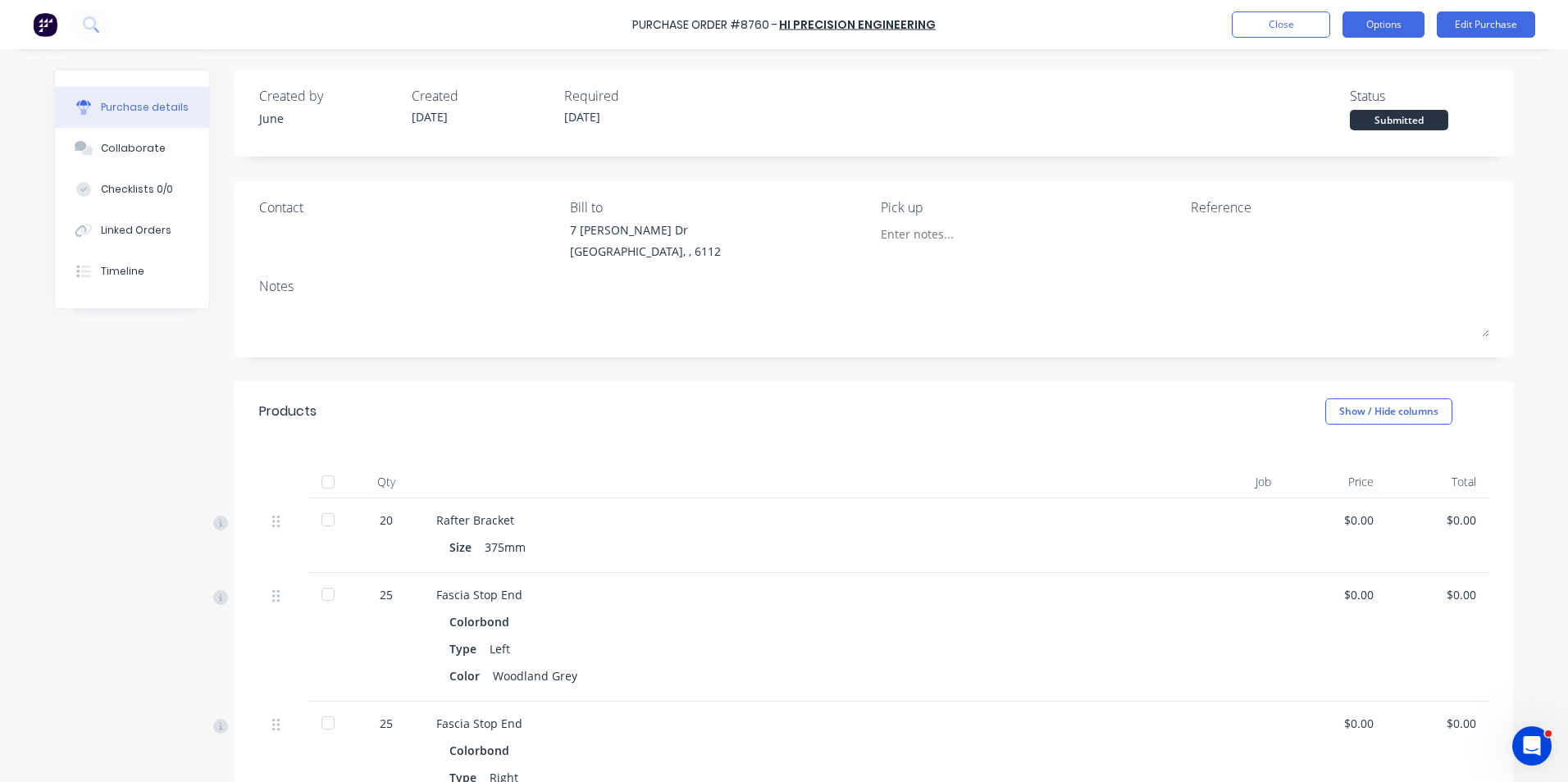
click at [1366, 30] on button "Options" at bounding box center [1383, 24] width 82 height 26
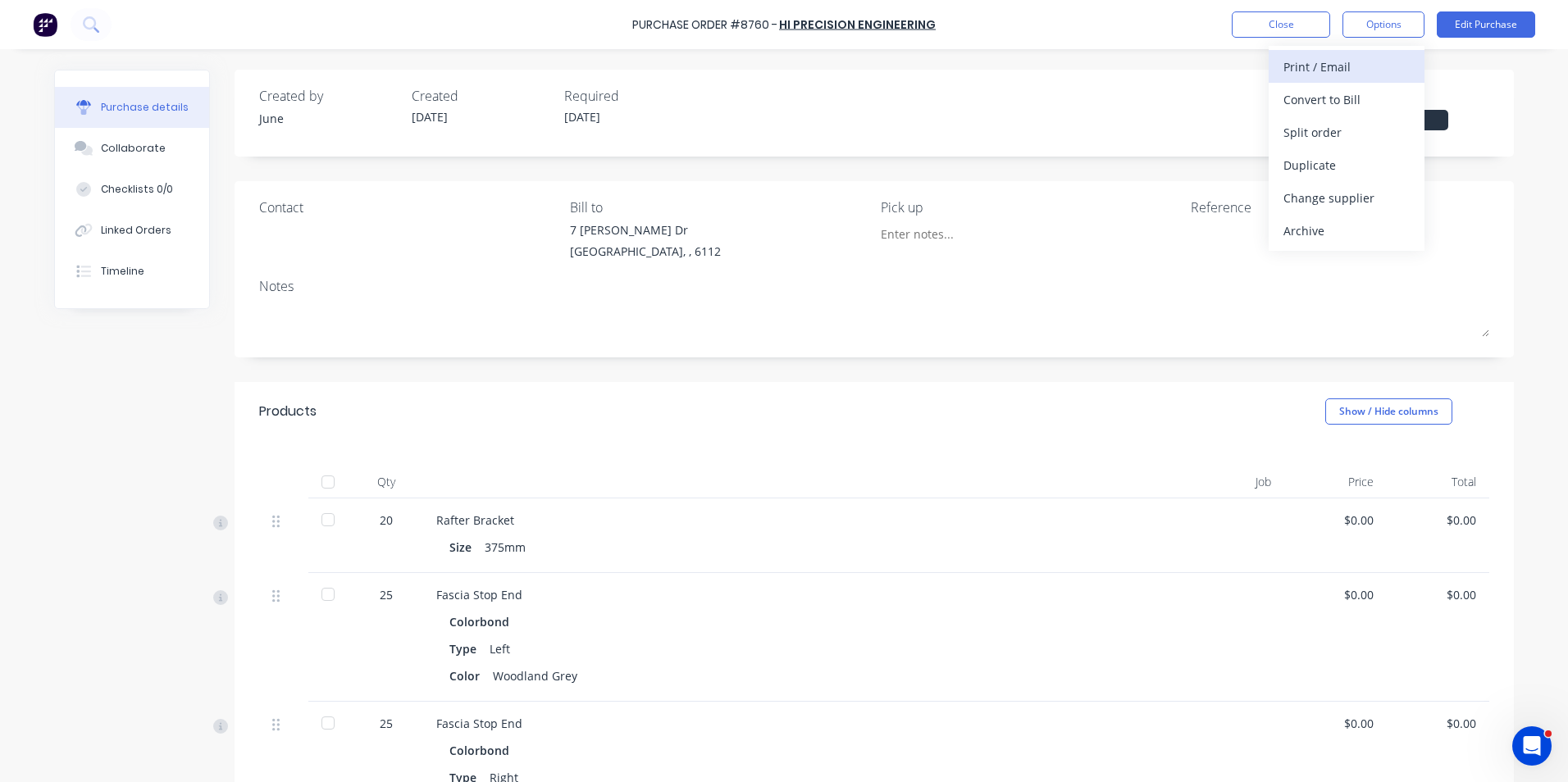
click at [1360, 57] on div "Print / Email" at bounding box center [1347, 67] width 127 height 24
click at [1339, 143] on div "Without pricing" at bounding box center [1347, 132] width 127 height 24
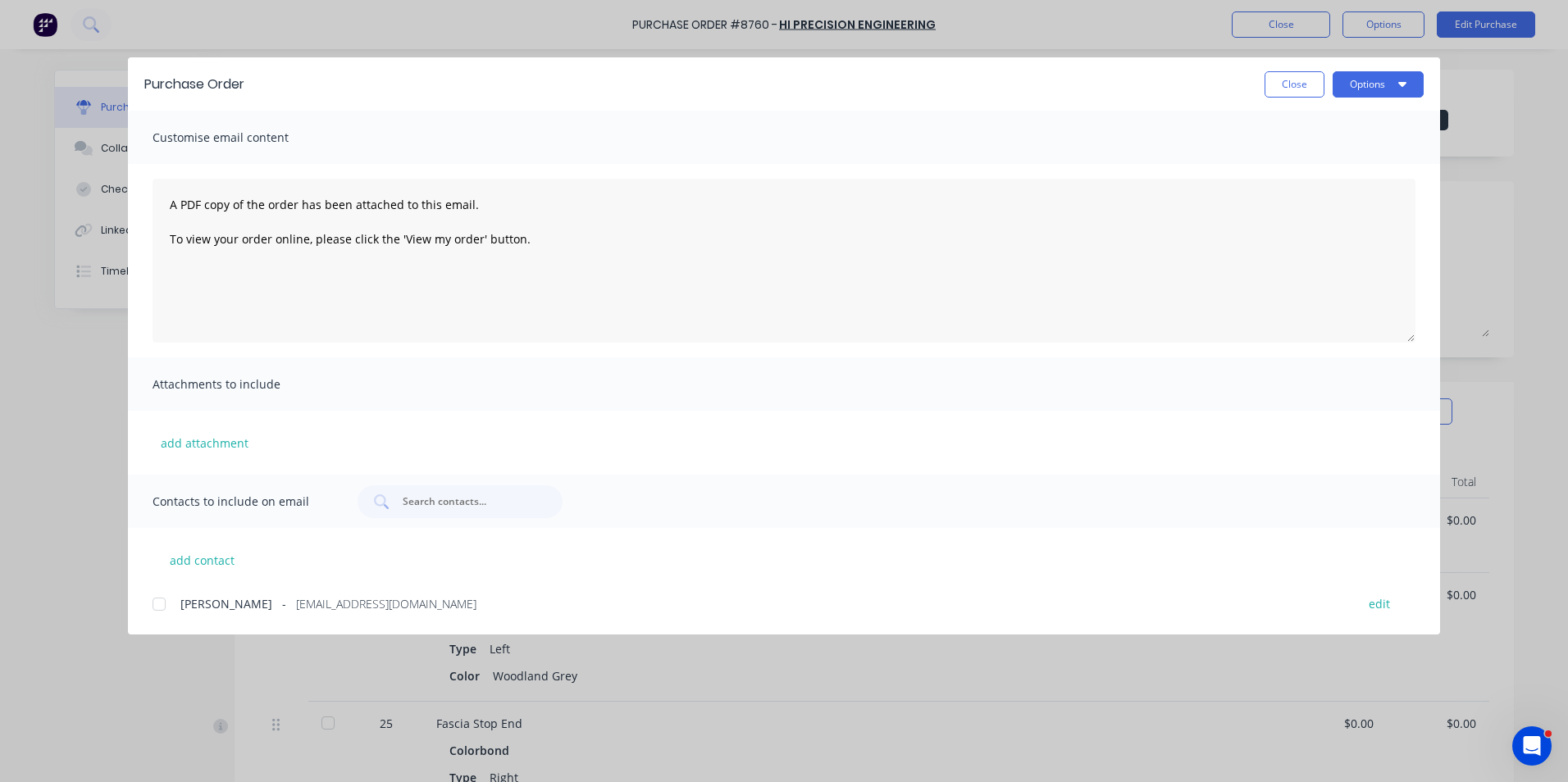
click at [161, 613] on div at bounding box center [160, 604] width 33 height 33
click at [1368, 88] on button "Options" at bounding box center [1379, 84] width 91 height 26
click at [1321, 188] on div "Email" at bounding box center [1346, 191] width 127 height 24
